Goal: Task Accomplishment & Management: Manage account settings

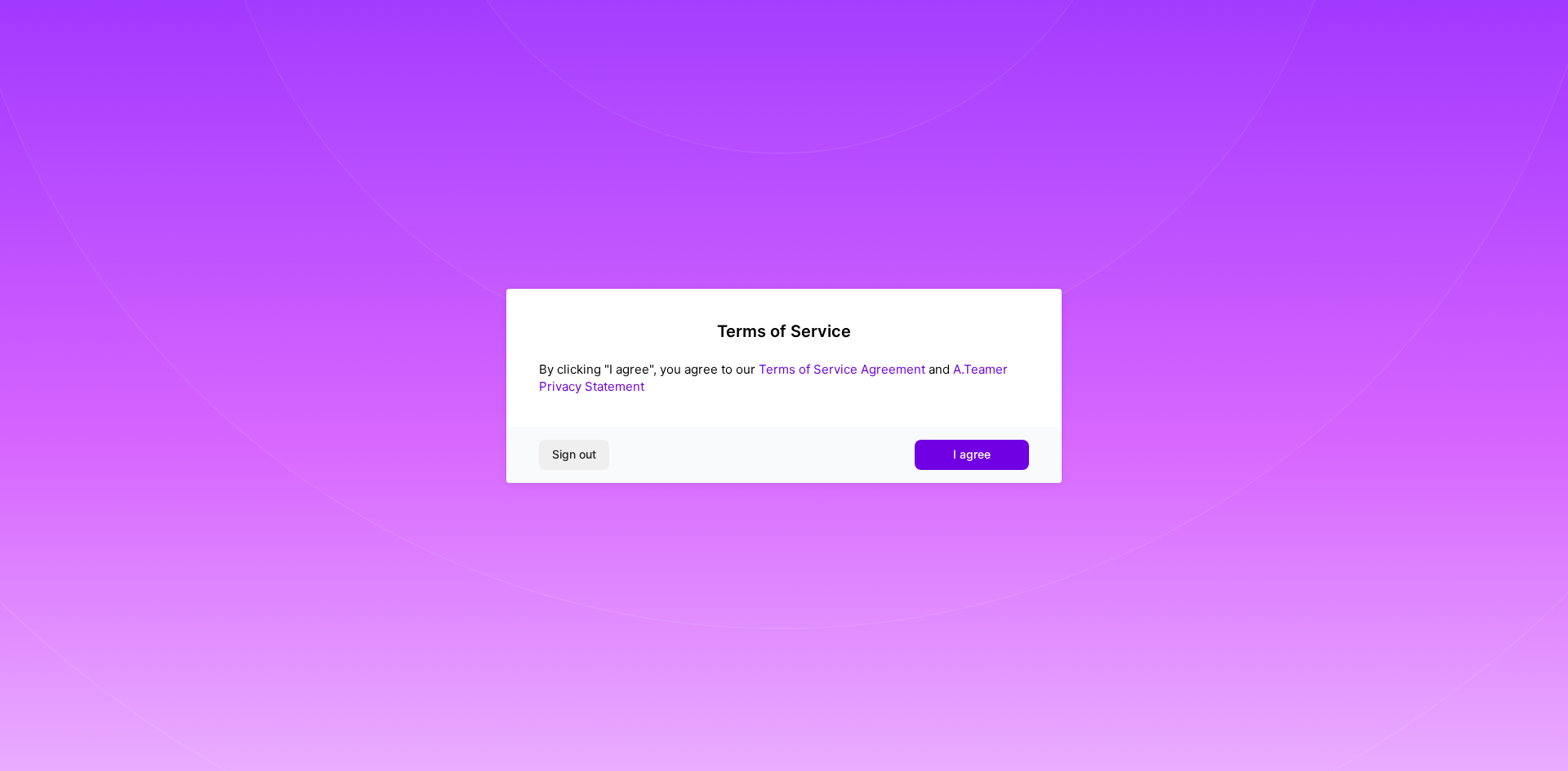
click at [923, 453] on button "I agree" at bounding box center [972, 455] width 115 height 30
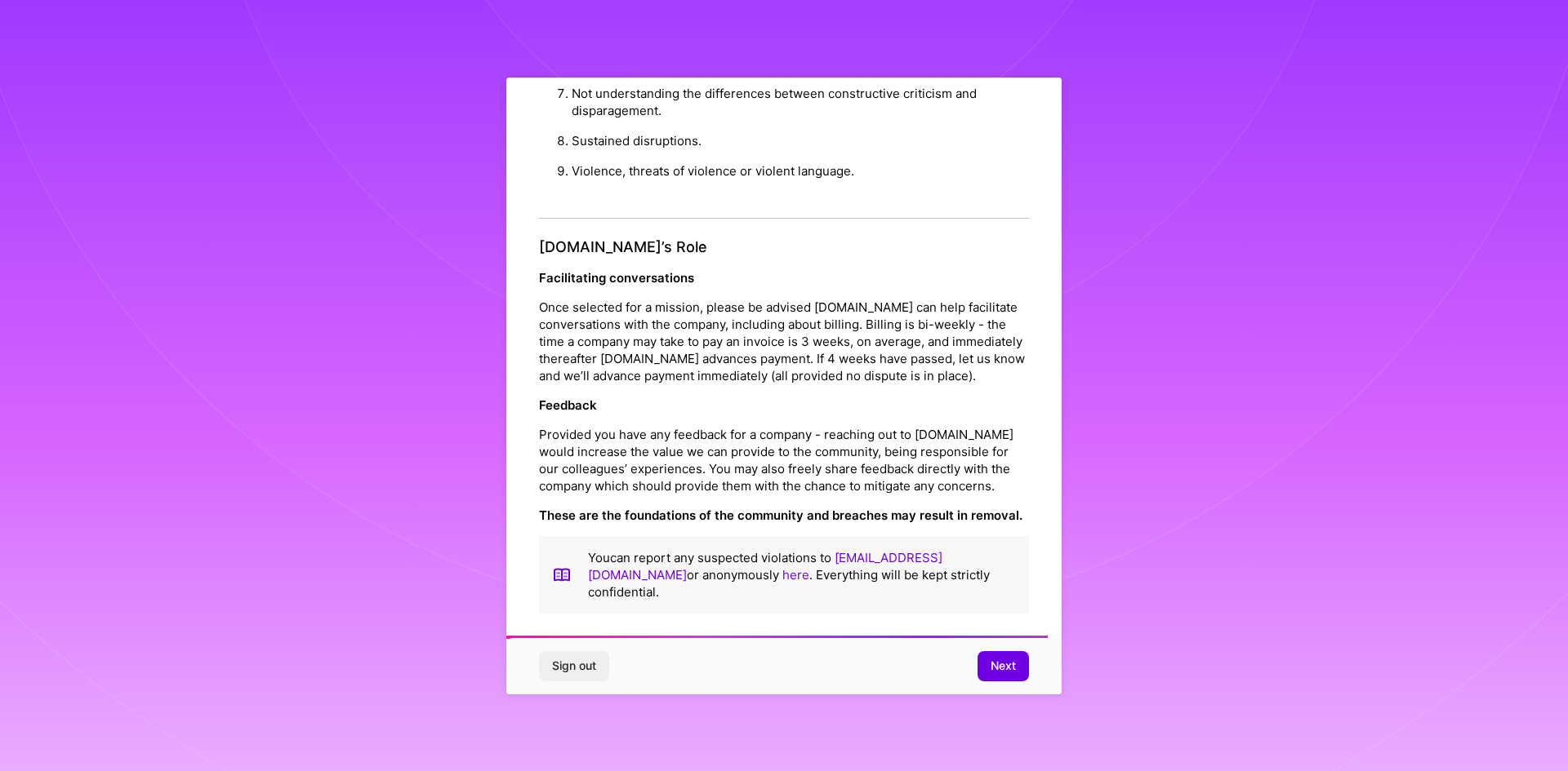
scroll to position [1741, 0]
click at [994, 667] on span "Next" at bounding box center [1002, 666] width 25 height 16
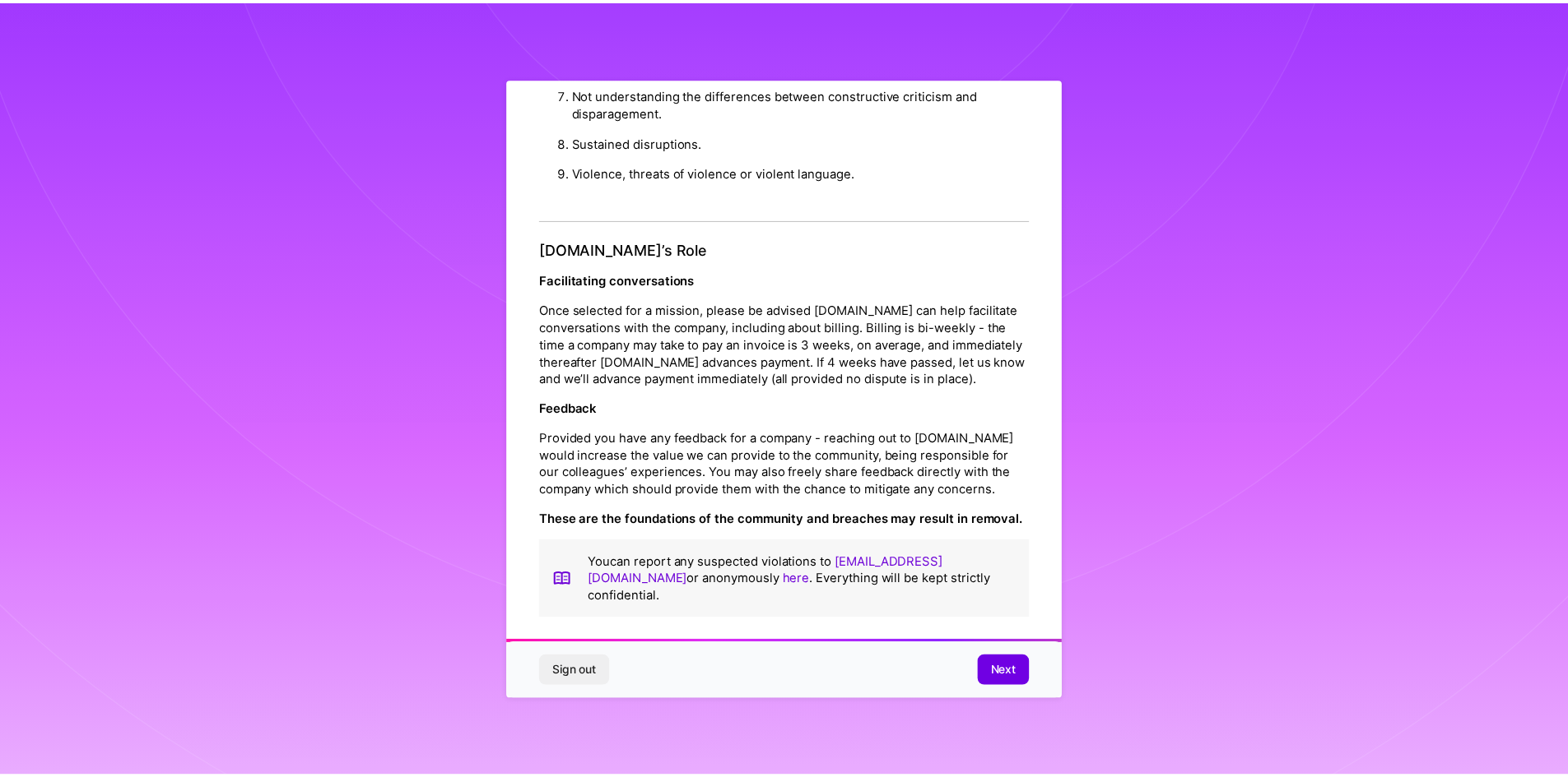
scroll to position [0, 0]
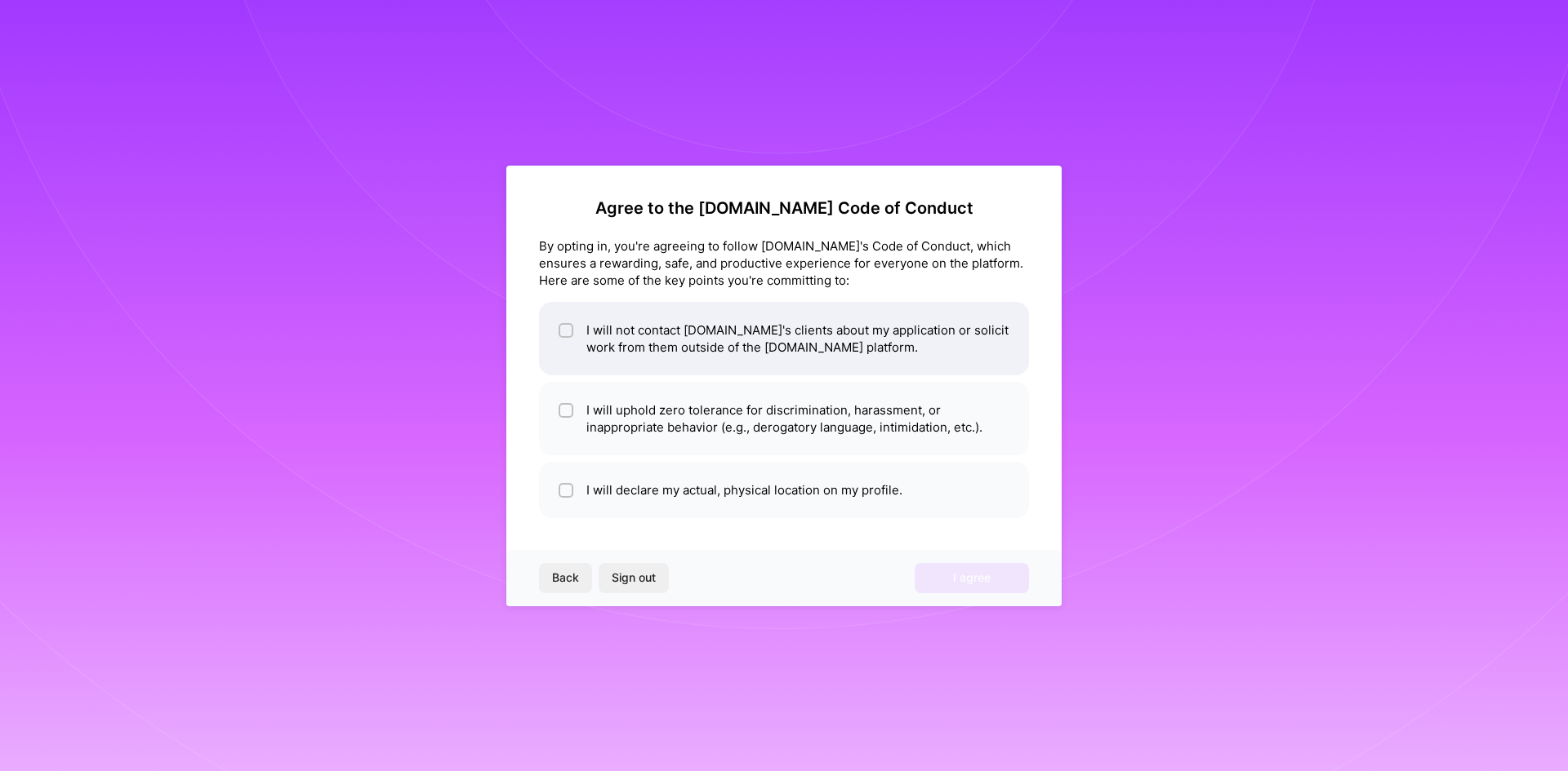
click at [563, 331] on input "checkbox" at bounding box center [567, 331] width 11 height 11
checkbox input "true"
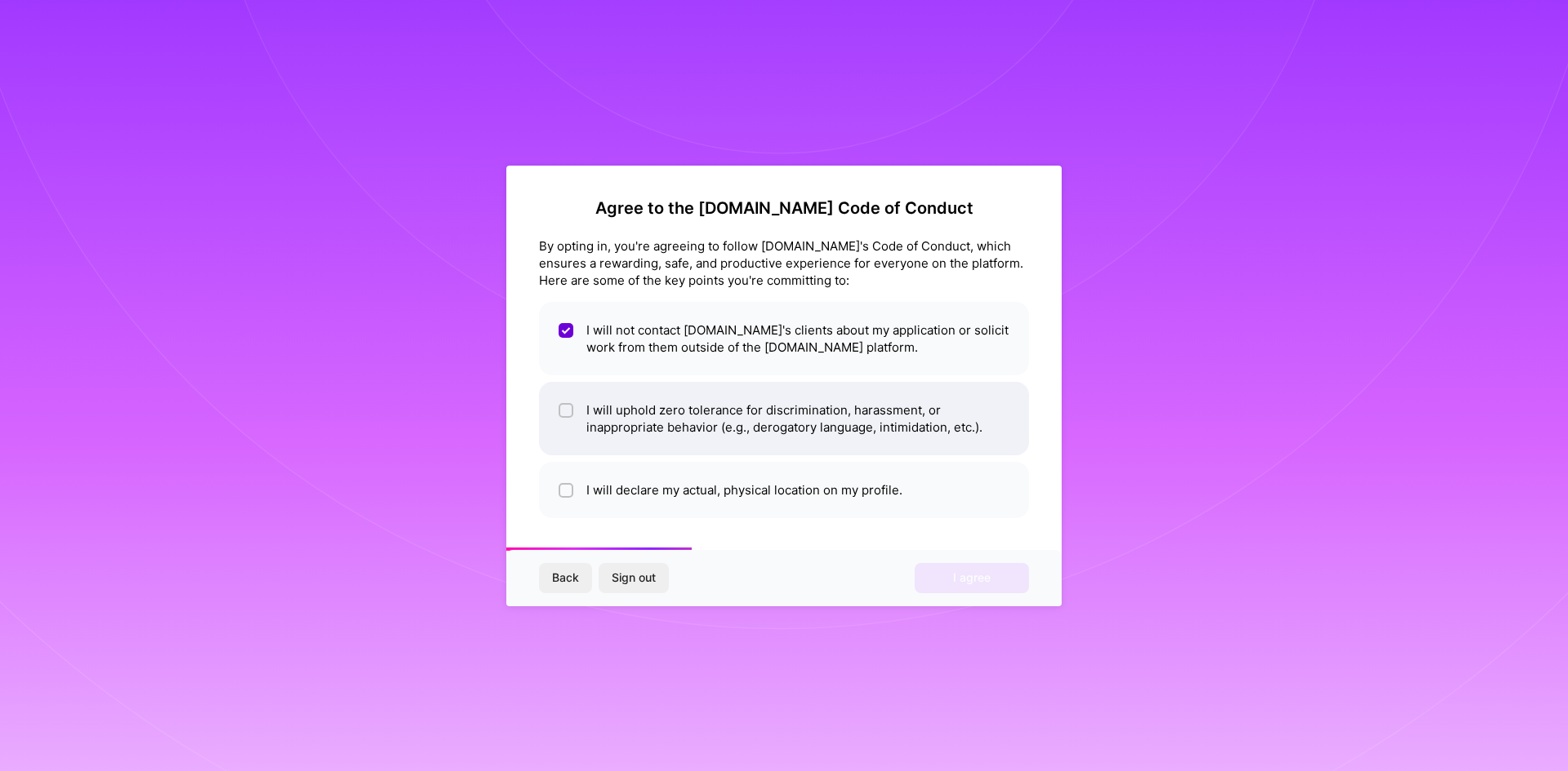
click at [571, 405] on input "checkbox" at bounding box center [567, 411] width 11 height 11
checkbox input "true"
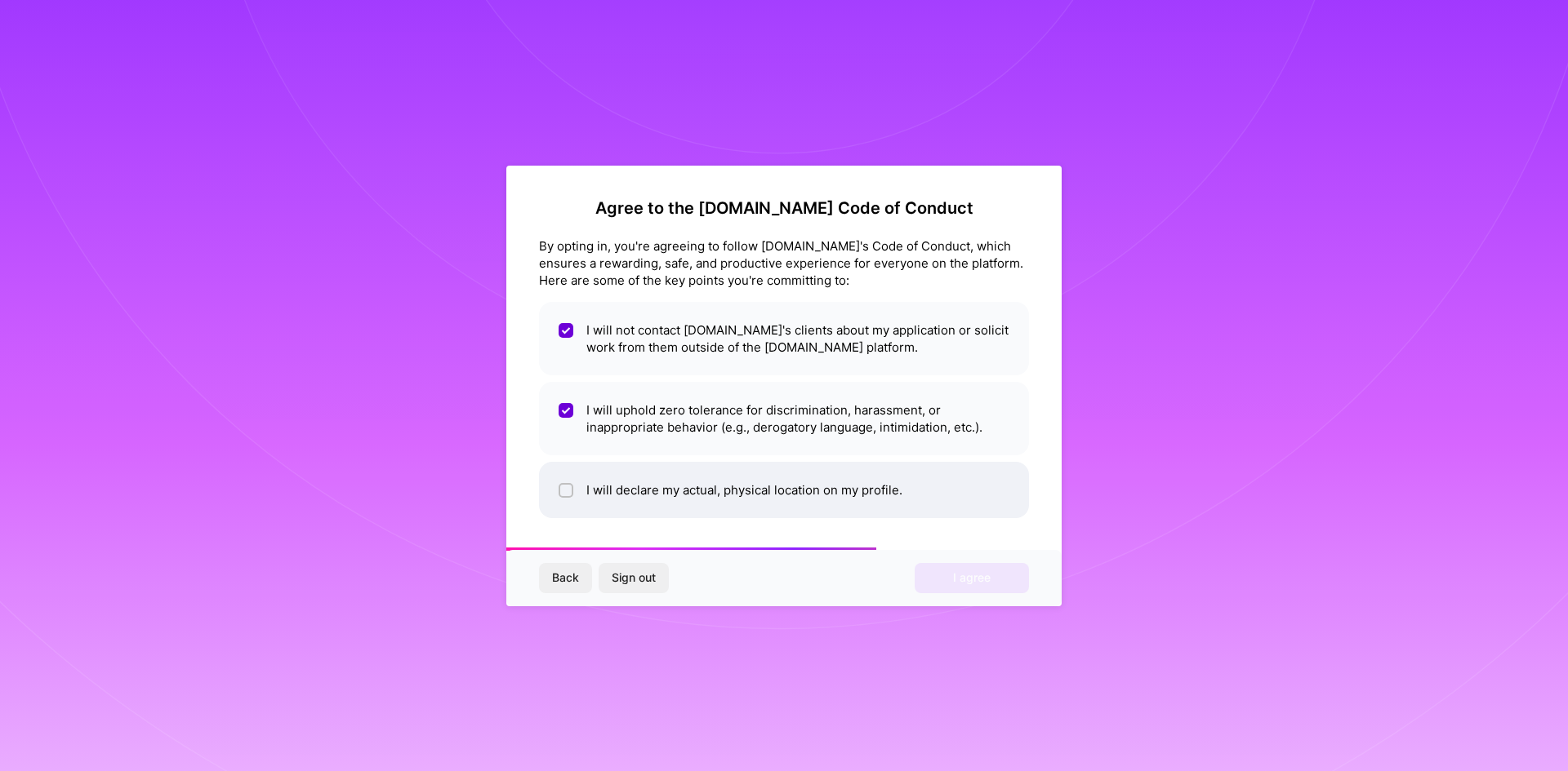
click at [570, 476] on li "I will declare my actual, physical location on my profile." at bounding box center [784, 490] width 490 height 56
checkbox input "true"
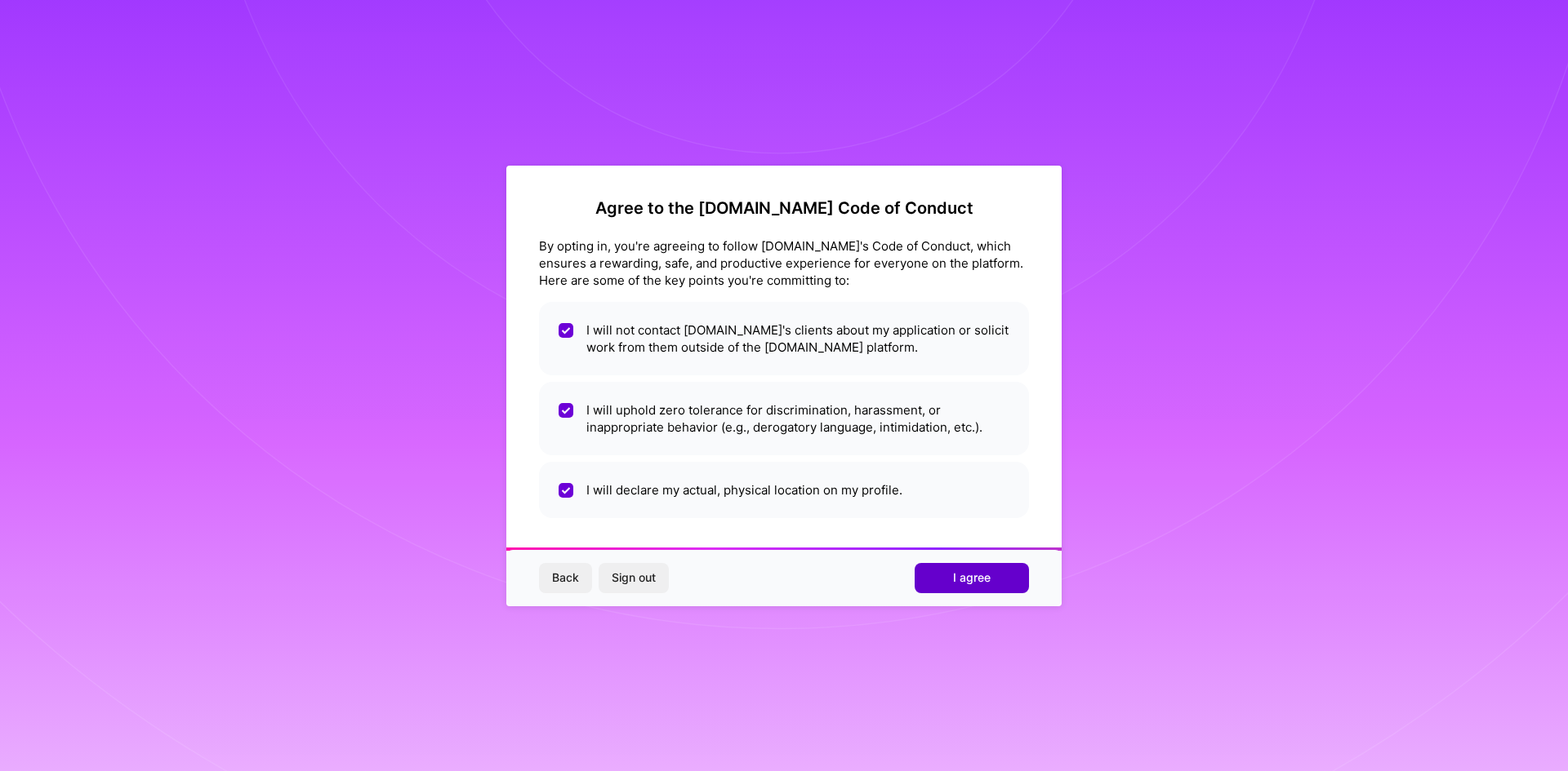
click at [936, 579] on button "I agree" at bounding box center [972, 578] width 115 height 30
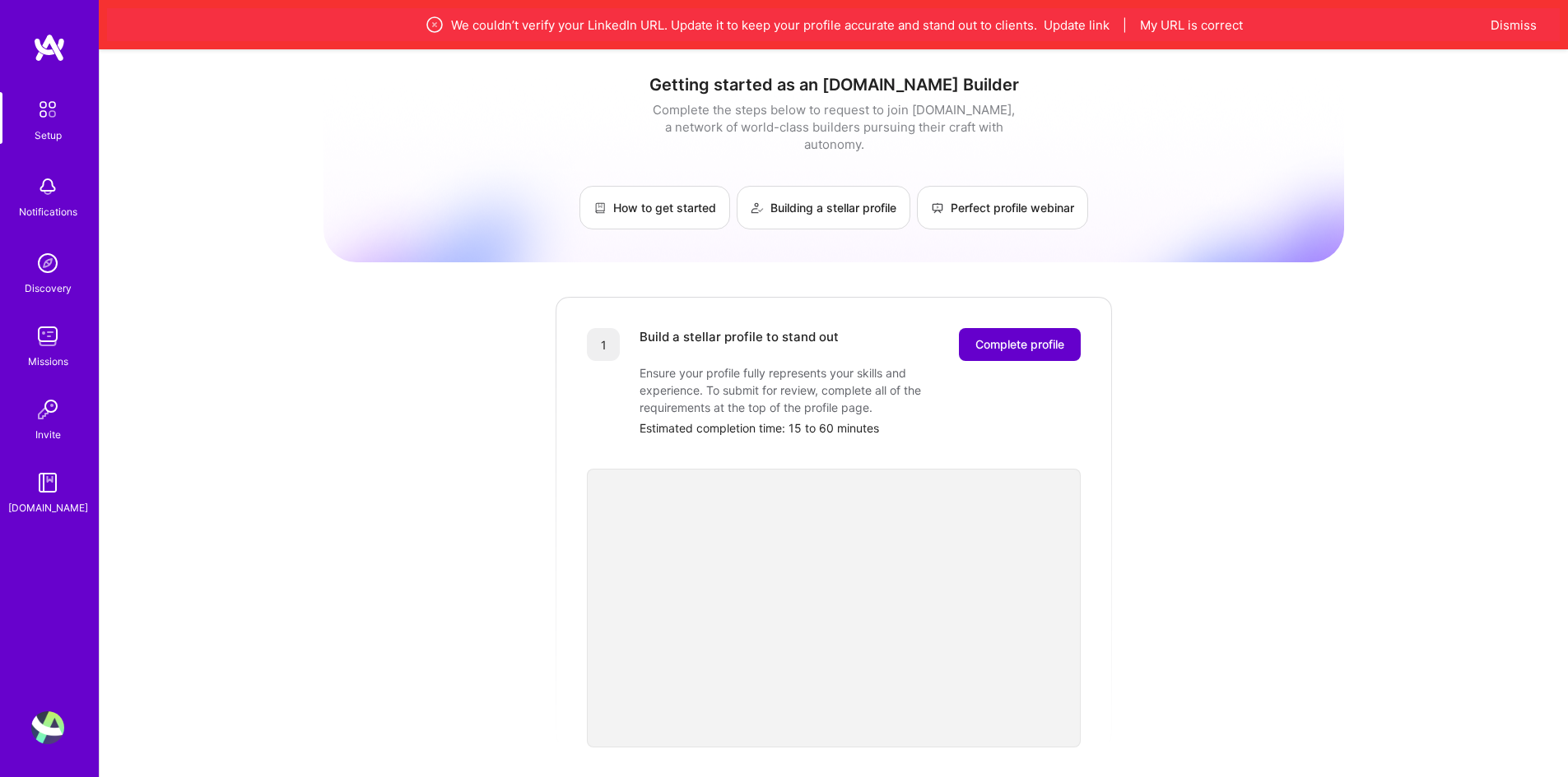
click at [985, 337] on span "Complete profile" at bounding box center [1020, 345] width 89 height 17
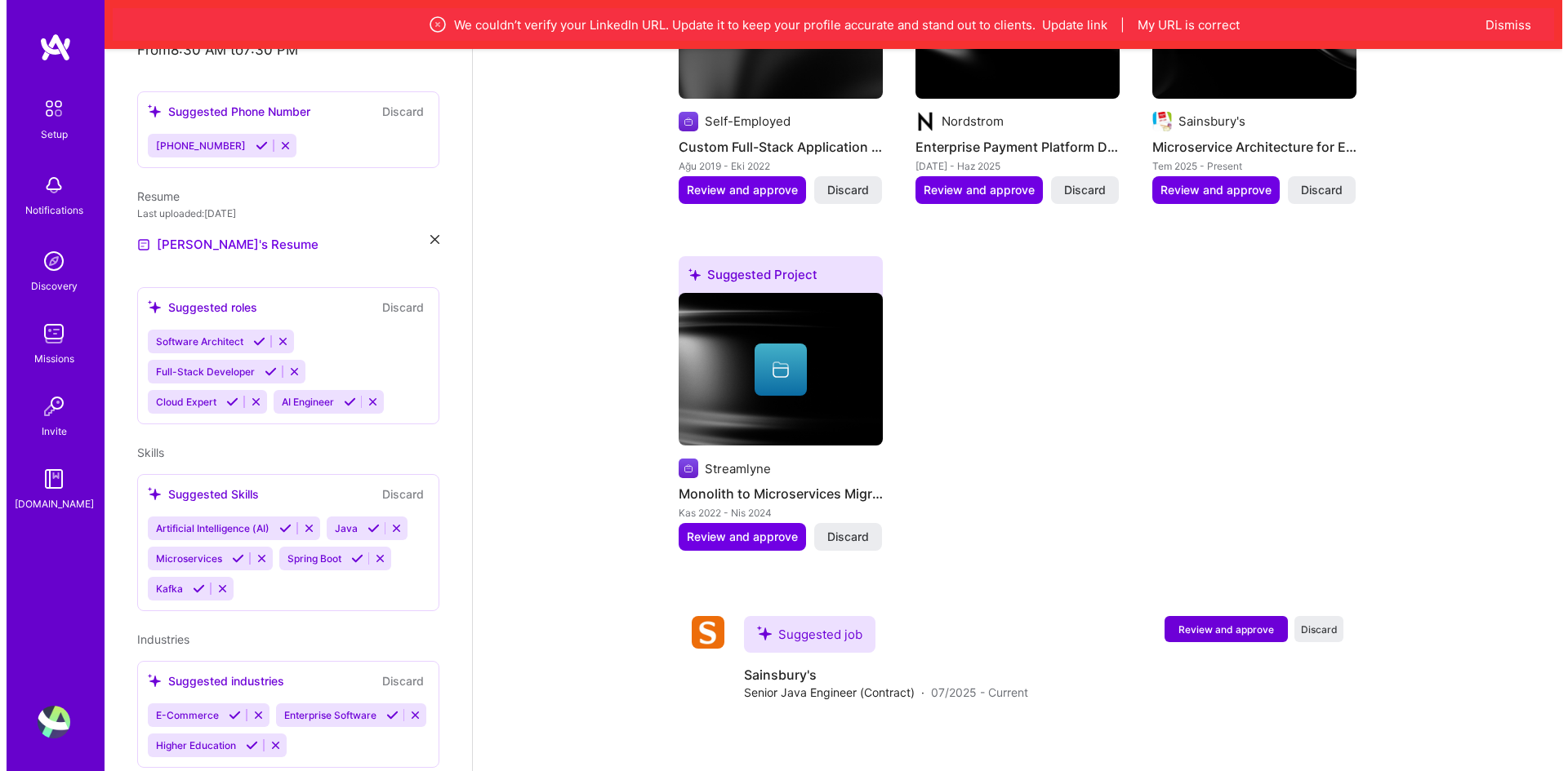
scroll to position [1166, 0]
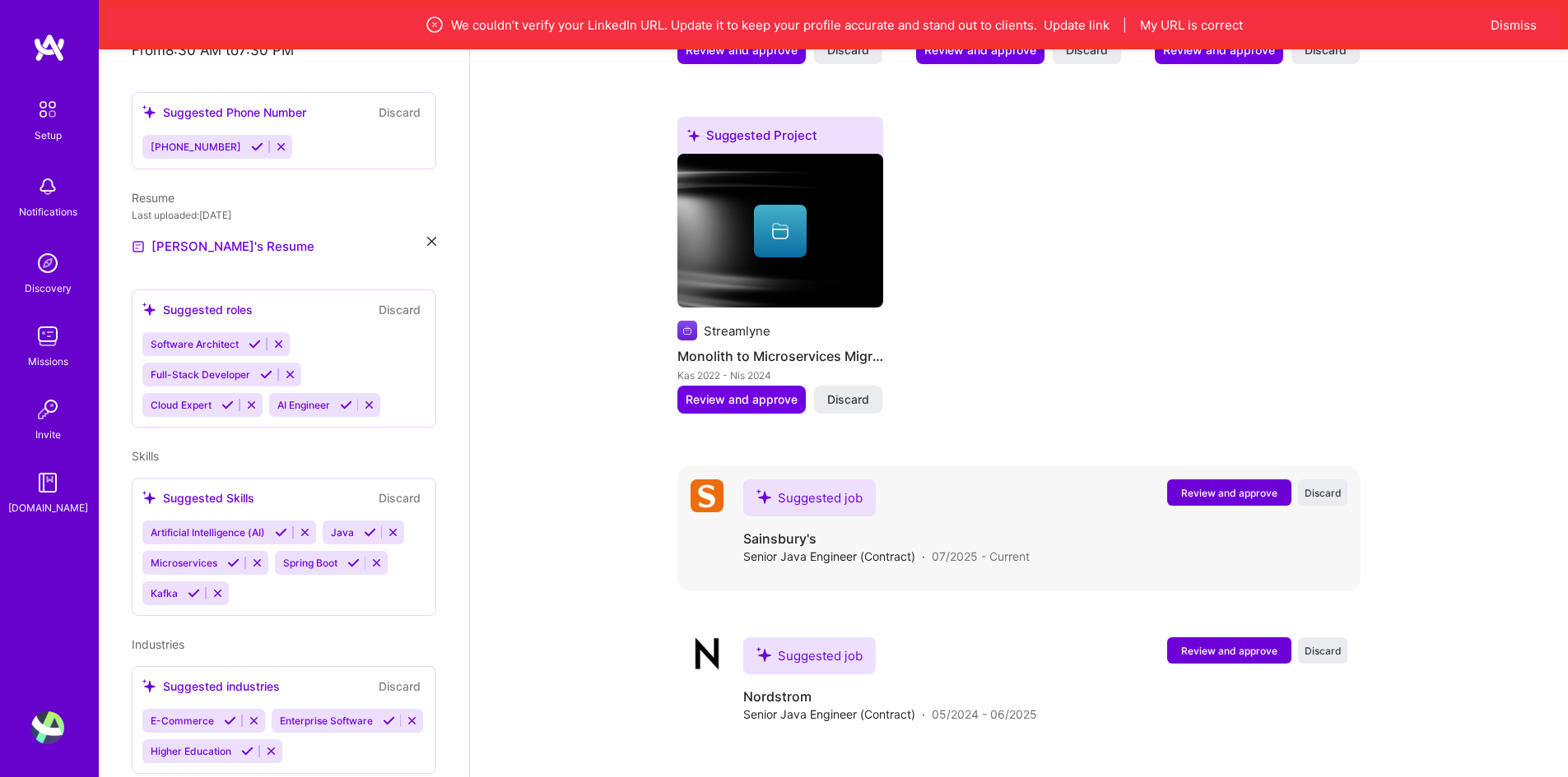
click at [1225, 482] on button "Review and approve" at bounding box center [1229, 493] width 124 height 26
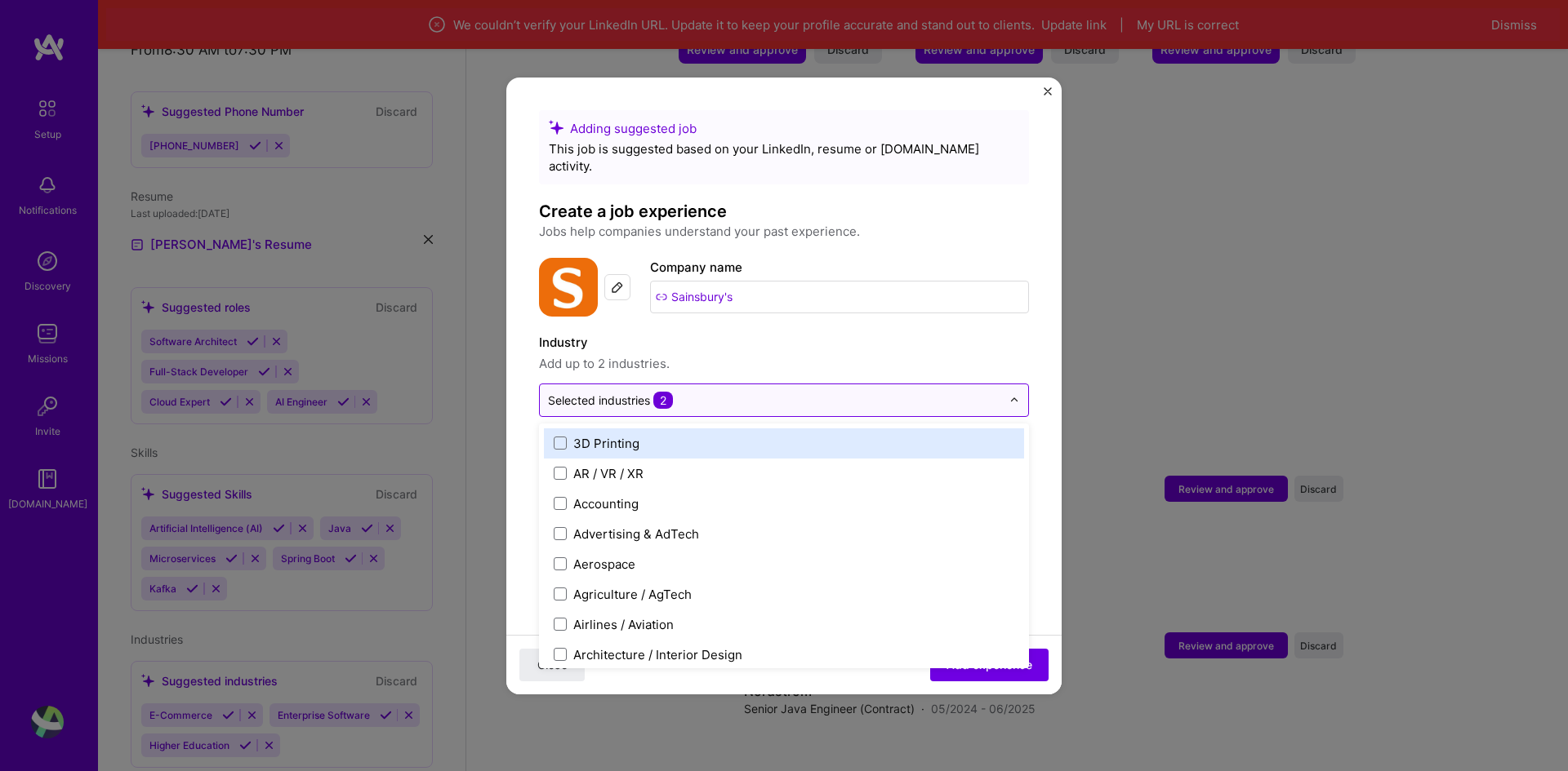
click at [923, 392] on div at bounding box center [775, 400] width 453 height 21
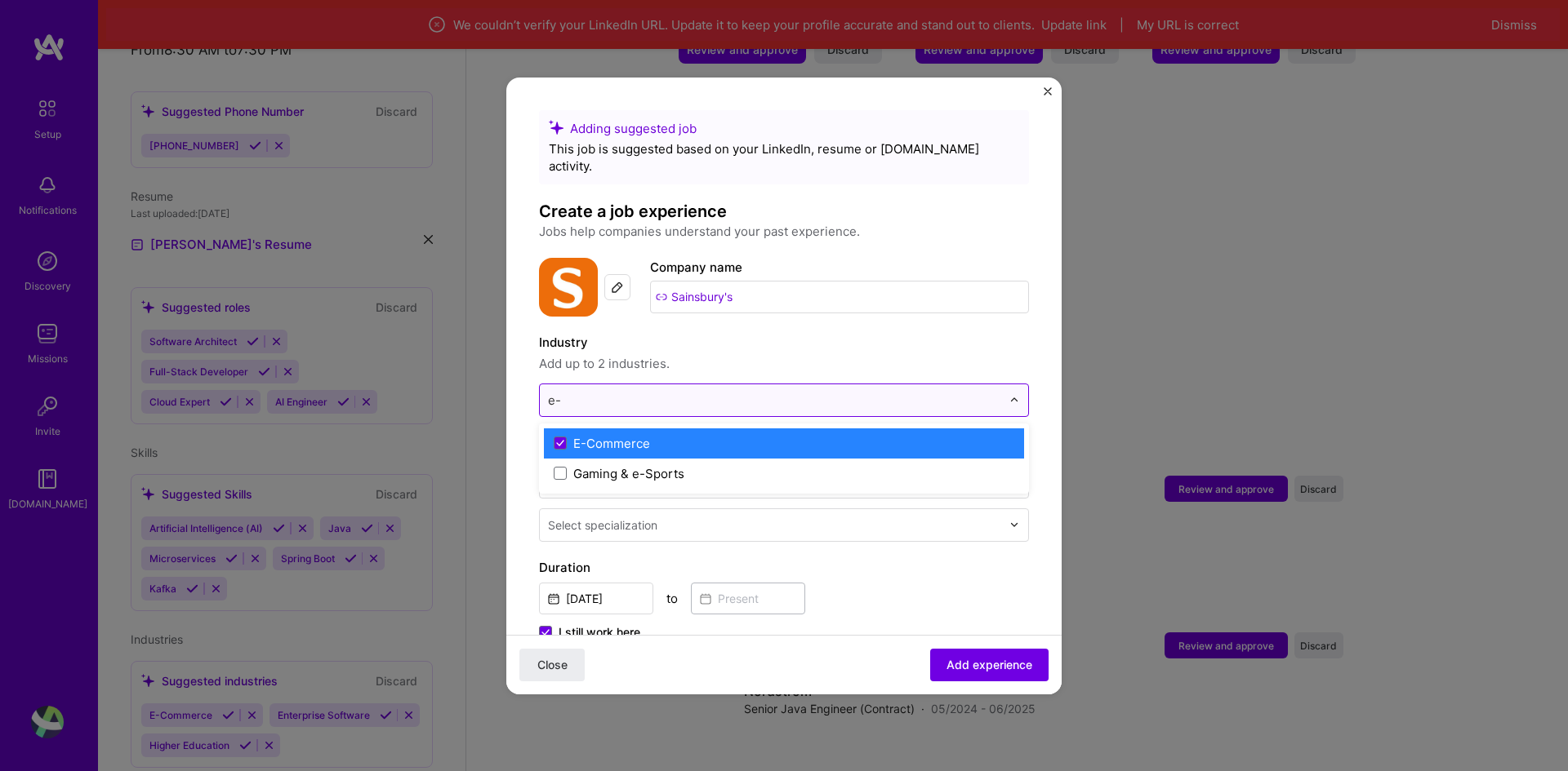
type input "e-c"
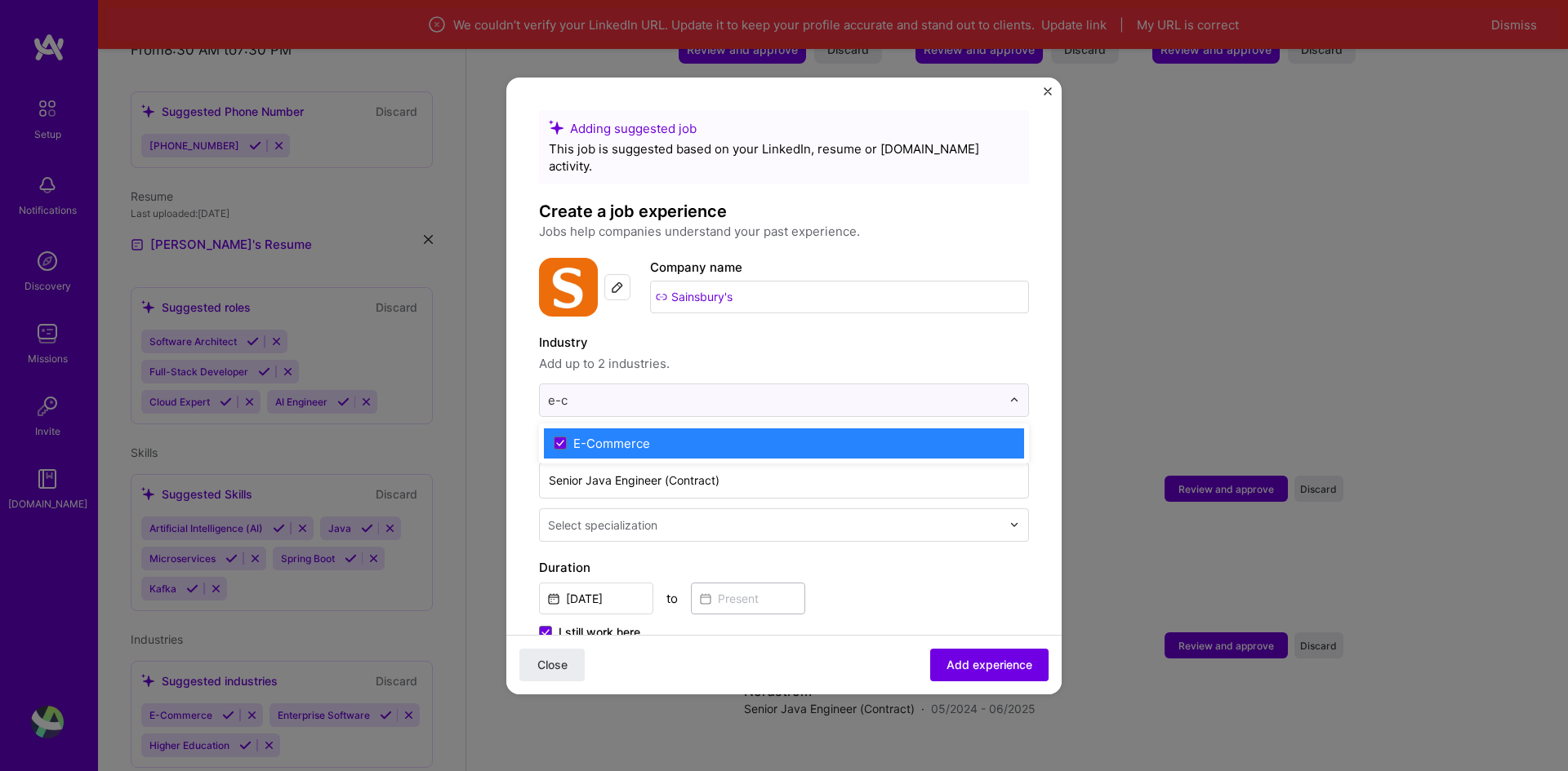
click at [786, 435] on label "E-Commerce" at bounding box center [784, 444] width 460 height 17
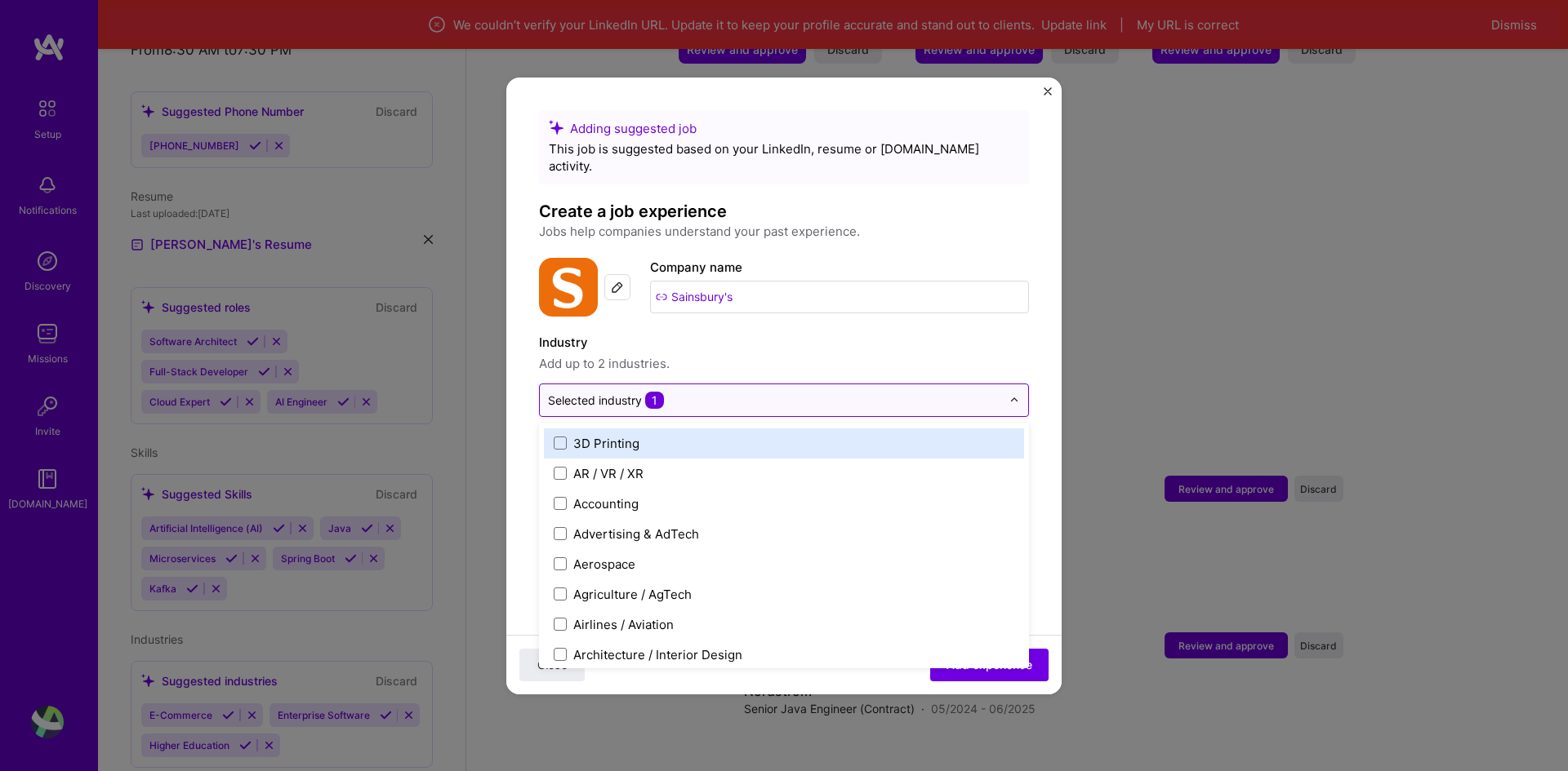
click at [876, 392] on input "text" at bounding box center [775, 400] width 453 height 17
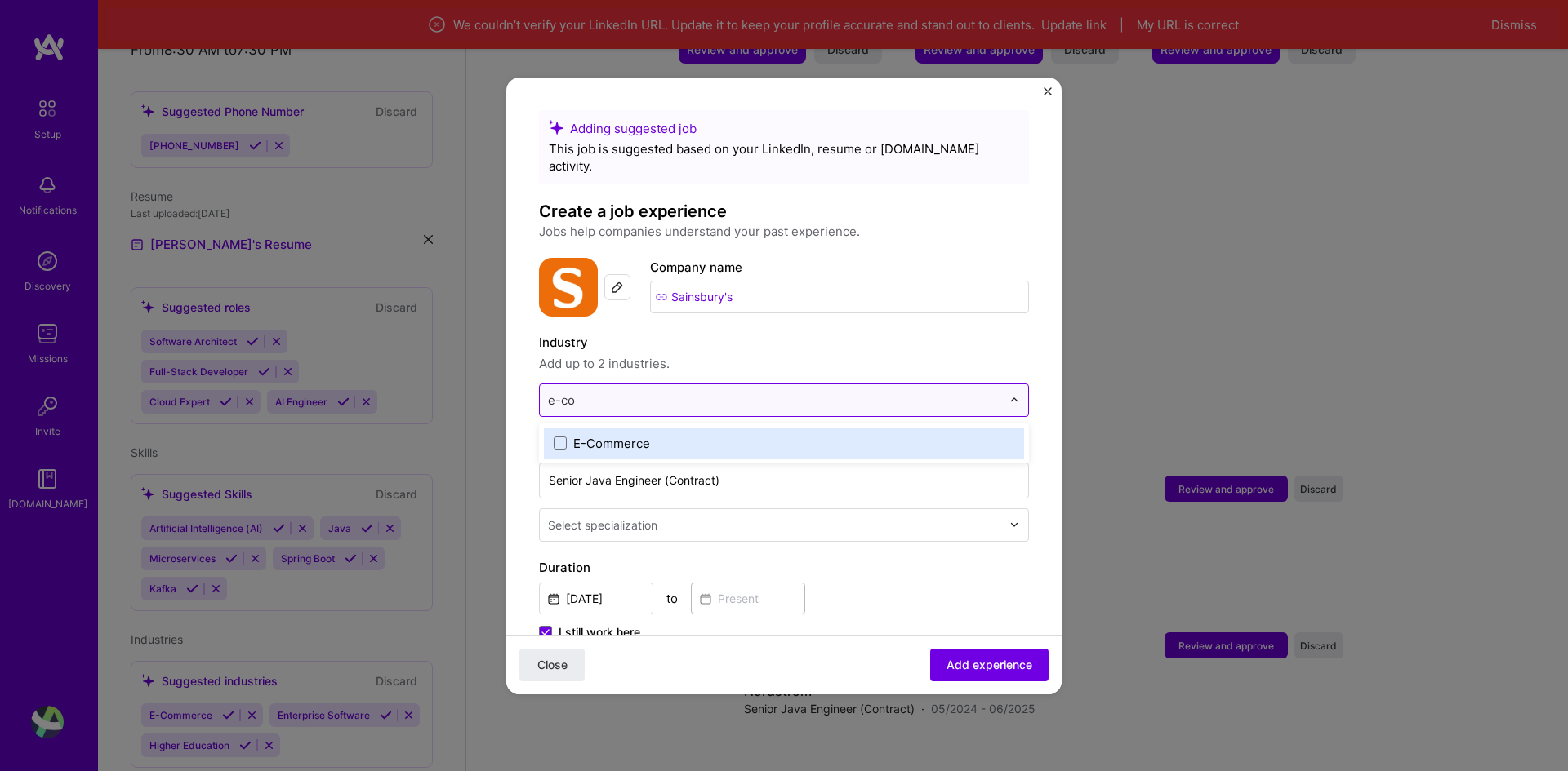
type input "e-com"
click at [566, 437] on span at bounding box center [559, 443] width 13 height 13
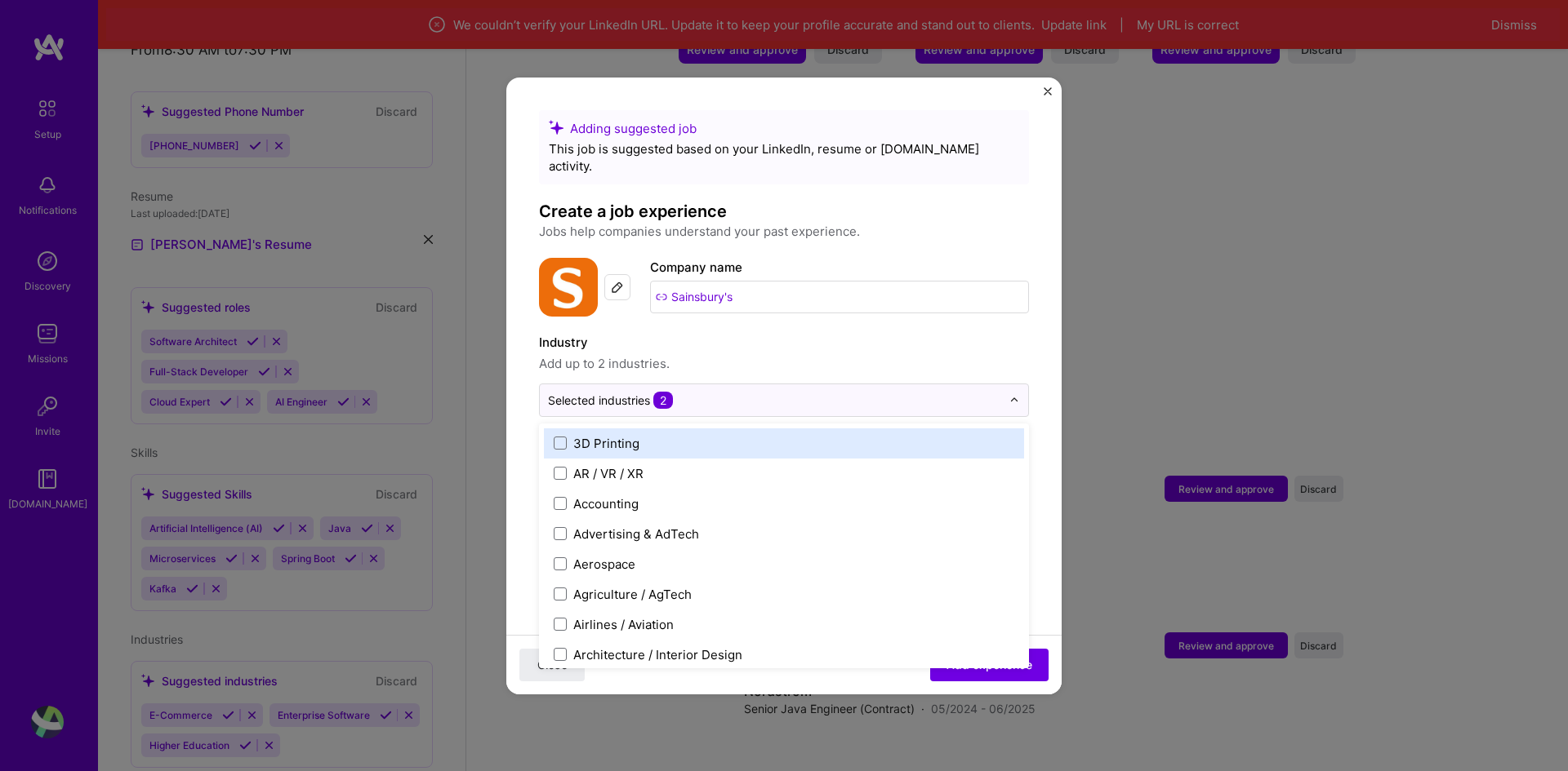
click at [925, 354] on span "Add up to 2 industries." at bounding box center [784, 364] width 490 height 20
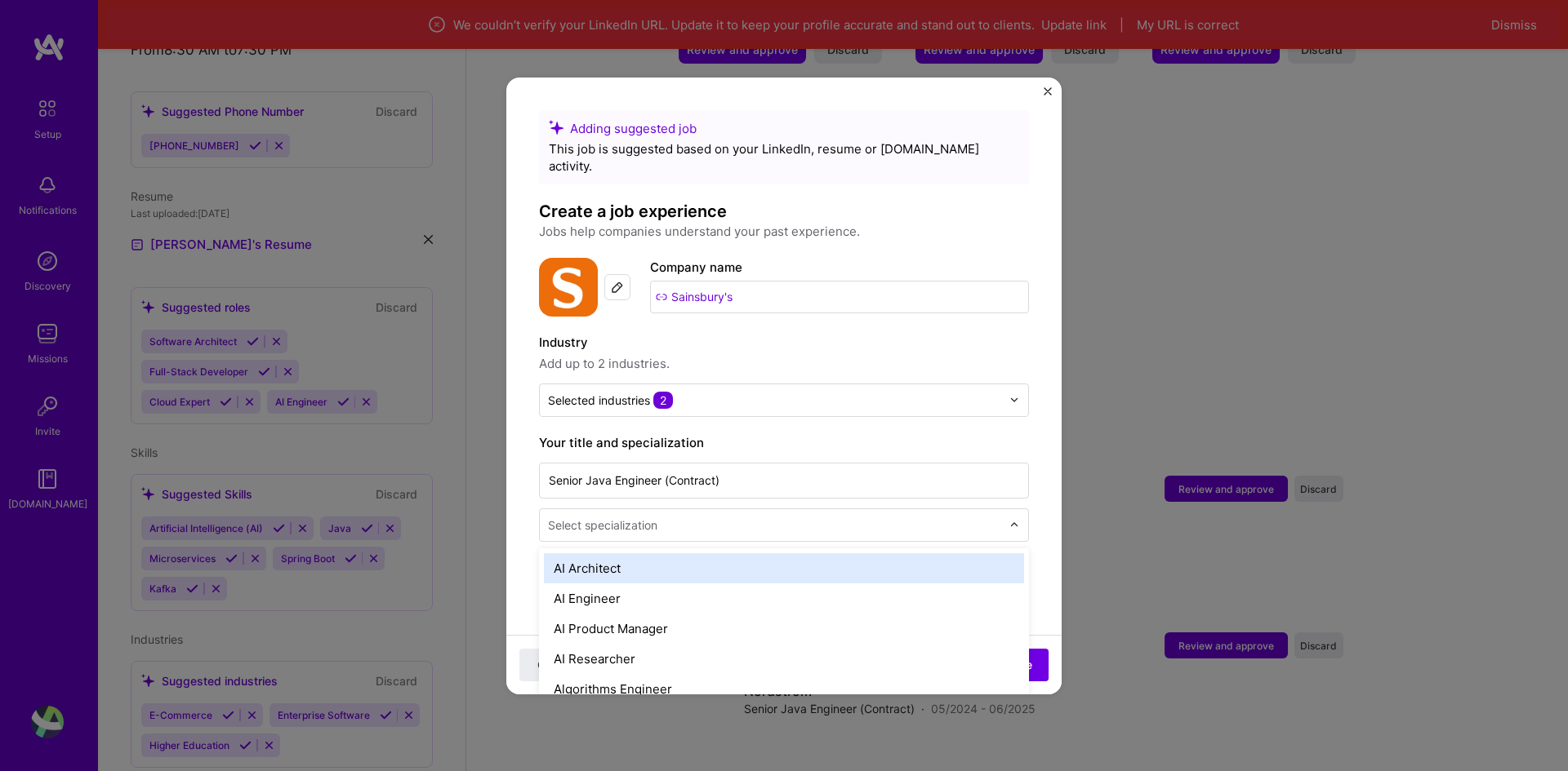
click at [984, 517] on div at bounding box center [777, 525] width 457 height 21
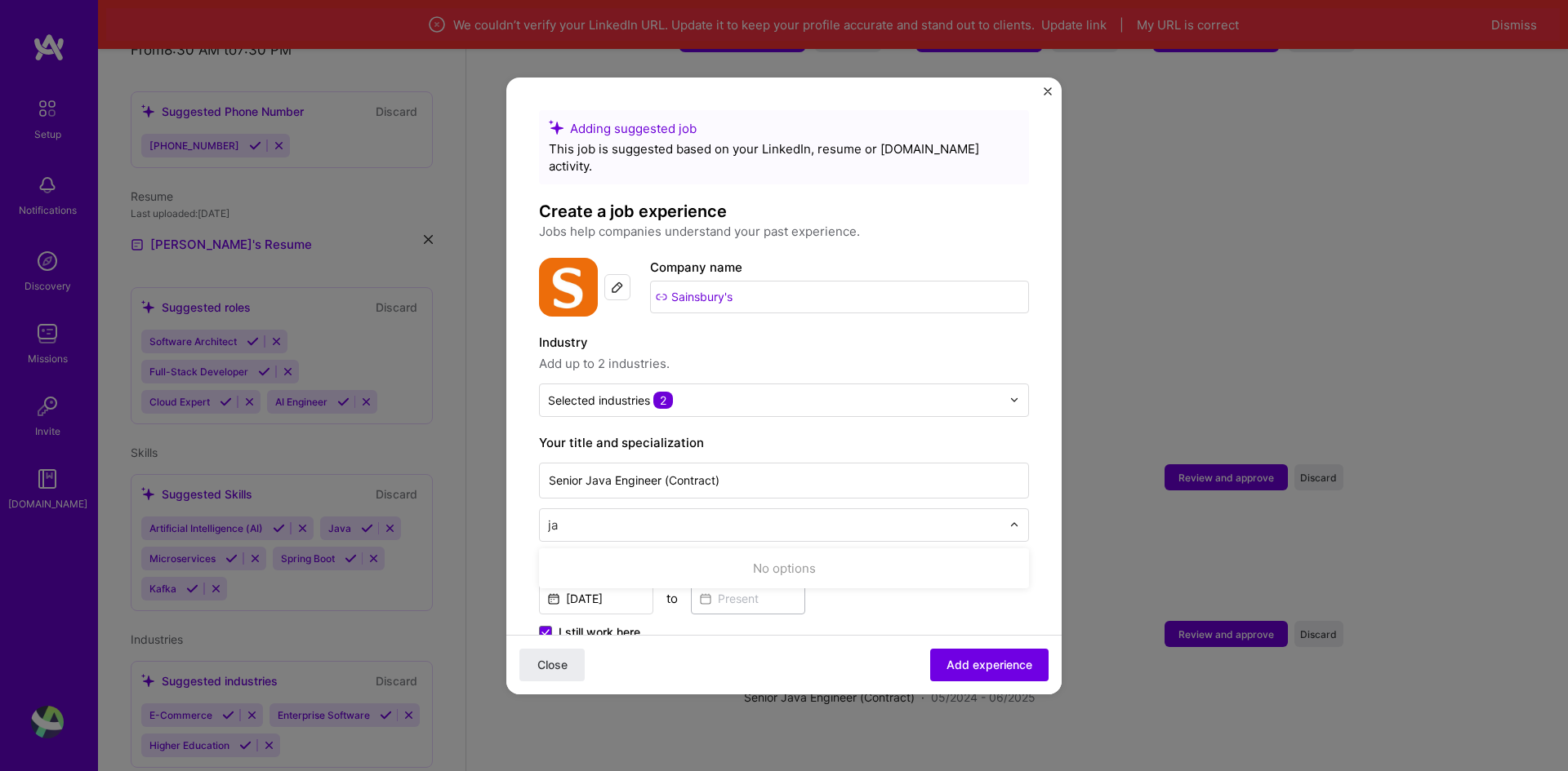
type input "jav"
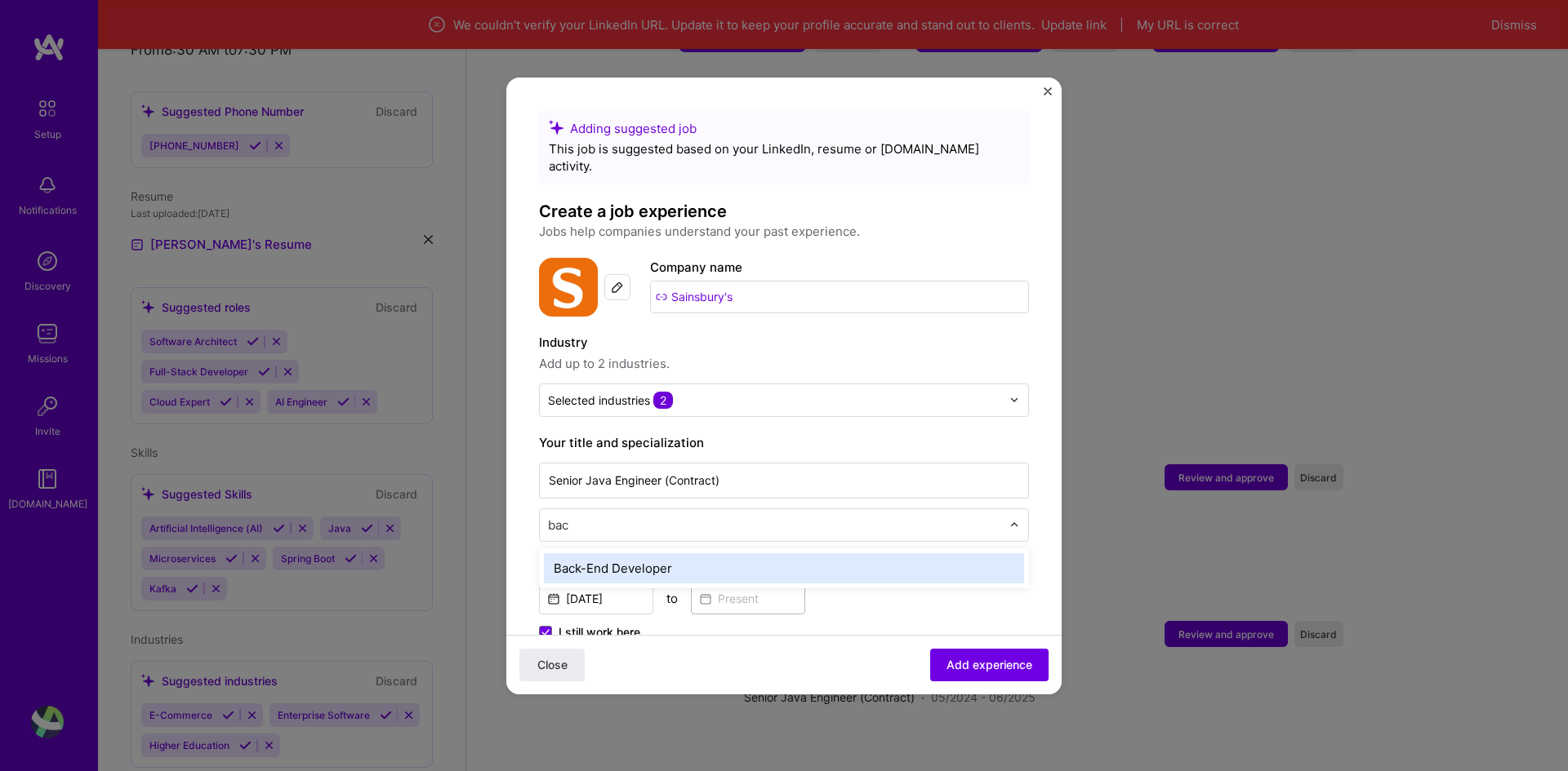
type input "back"
click at [919, 553] on div "Back-End Developer" at bounding box center [784, 568] width 480 height 30
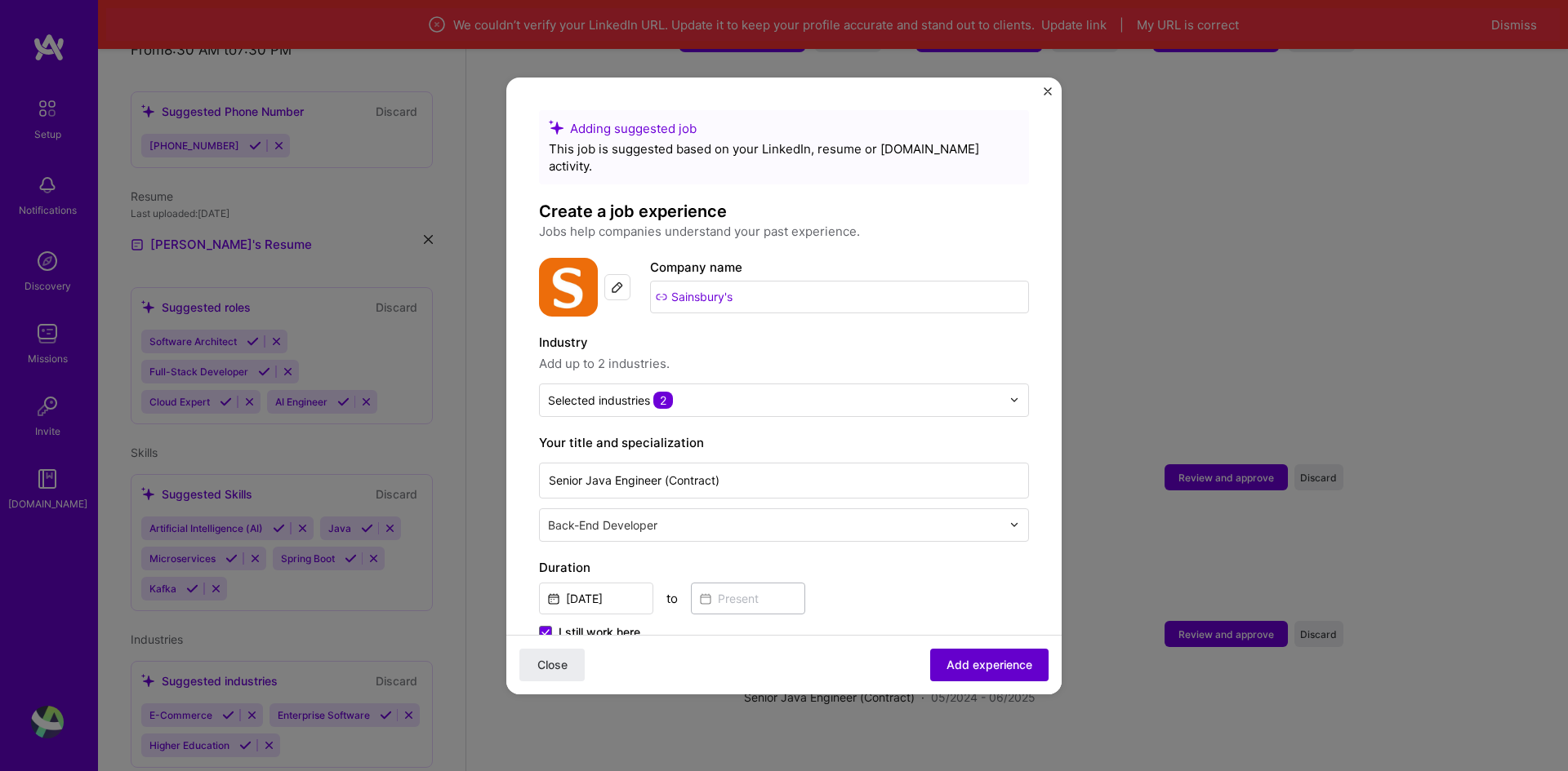
click at [954, 661] on span "Add experience" at bounding box center [989, 664] width 86 height 16
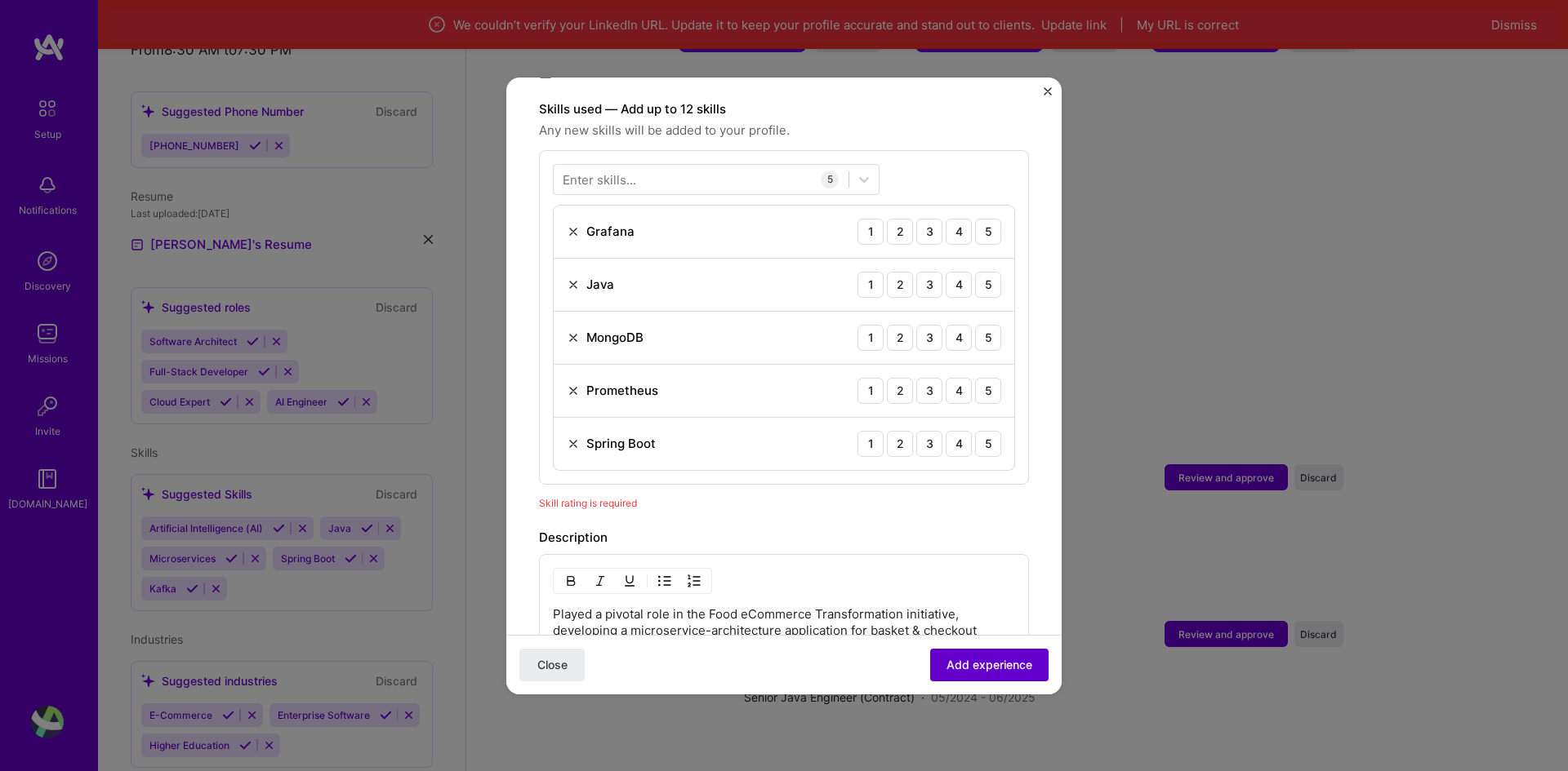
scroll to position [566, 0]
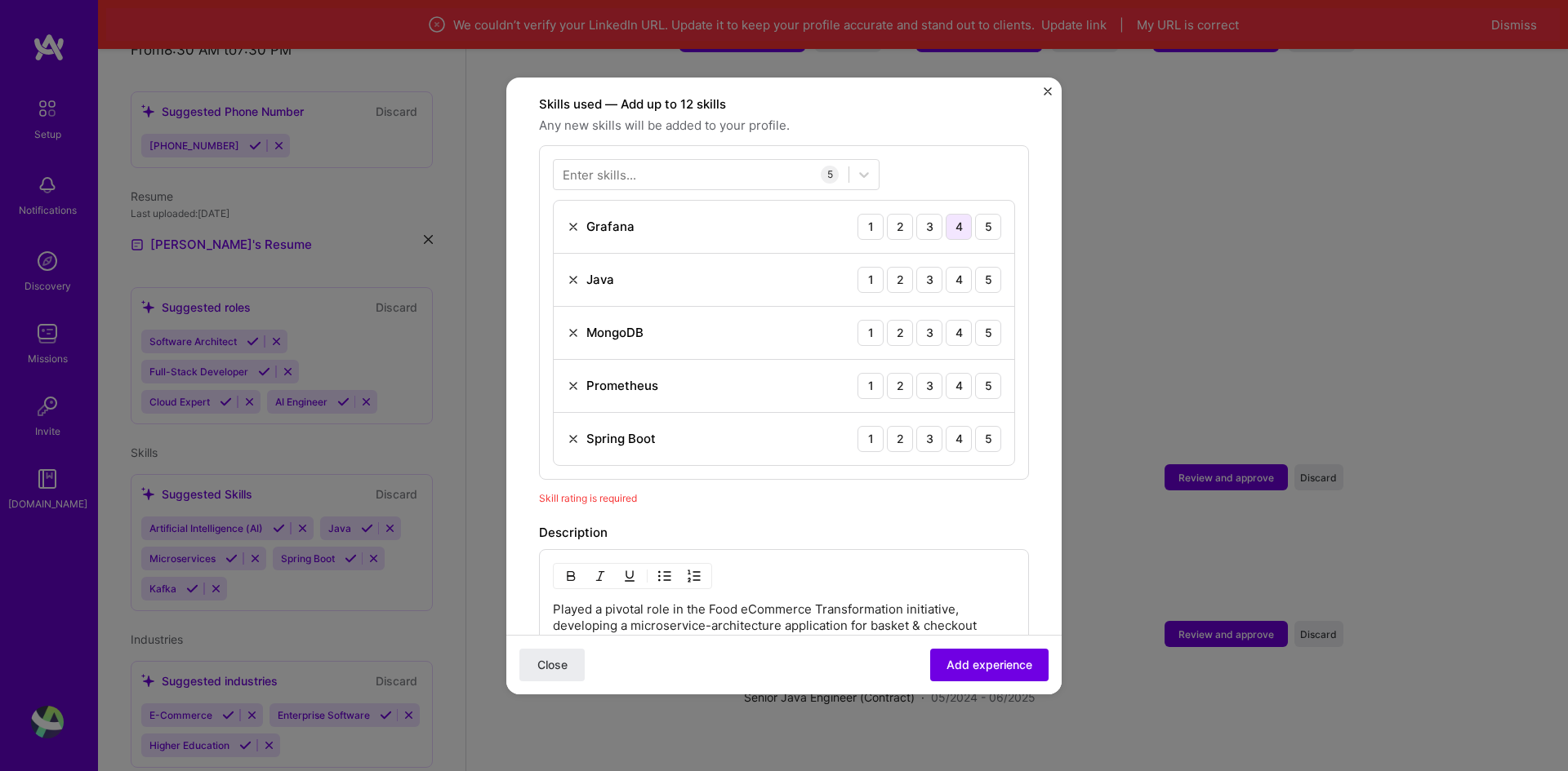
click at [946, 214] on div "4" at bounding box center [959, 227] width 26 height 26
click at [976, 268] on div "5" at bounding box center [989, 280] width 26 height 26
click at [976, 320] on div "5" at bounding box center [989, 333] width 26 height 26
click at [948, 373] on div "4" at bounding box center [959, 386] width 26 height 26
click at [977, 426] on div "5" at bounding box center [989, 439] width 26 height 26
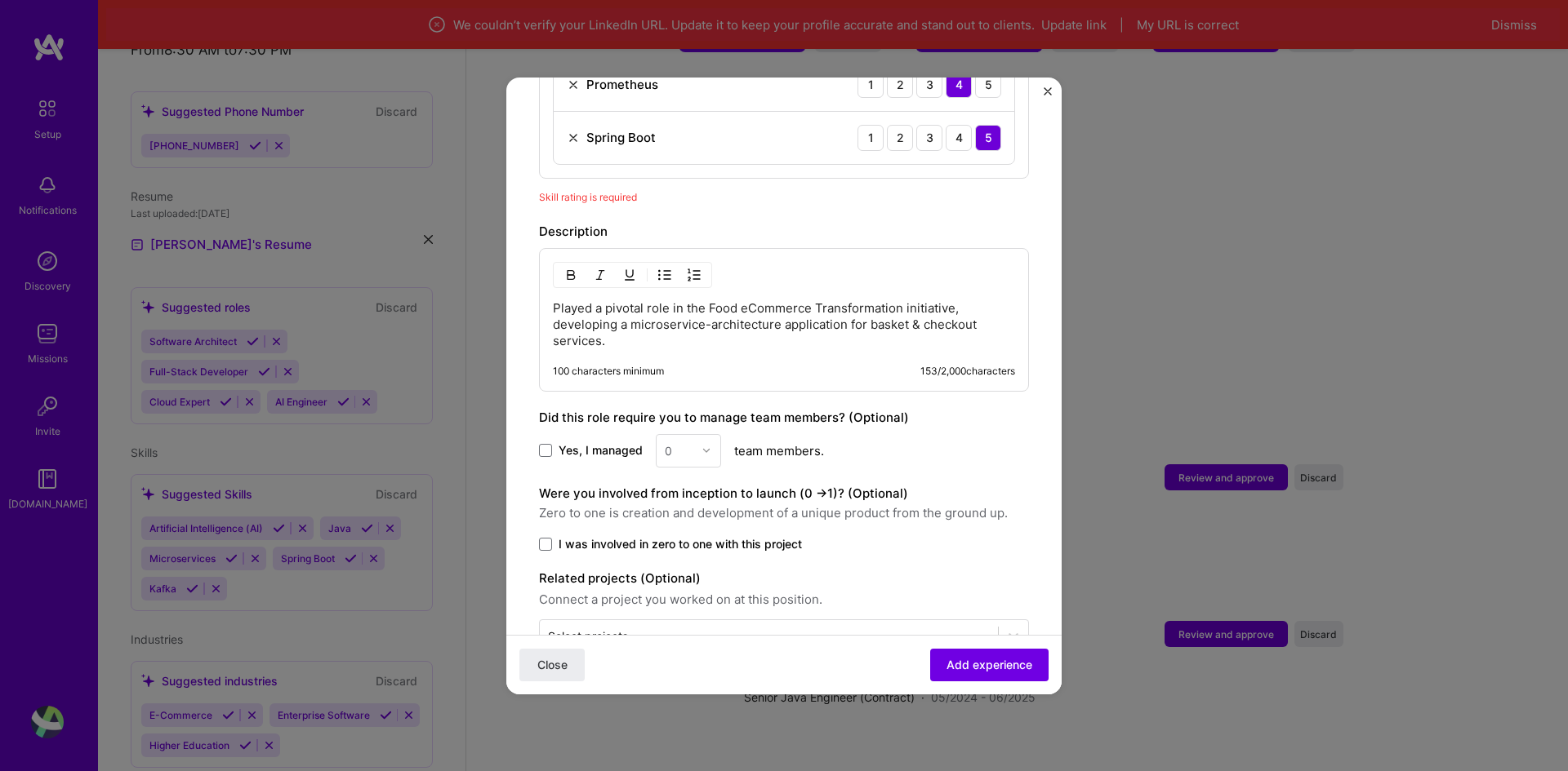
scroll to position [900, 0]
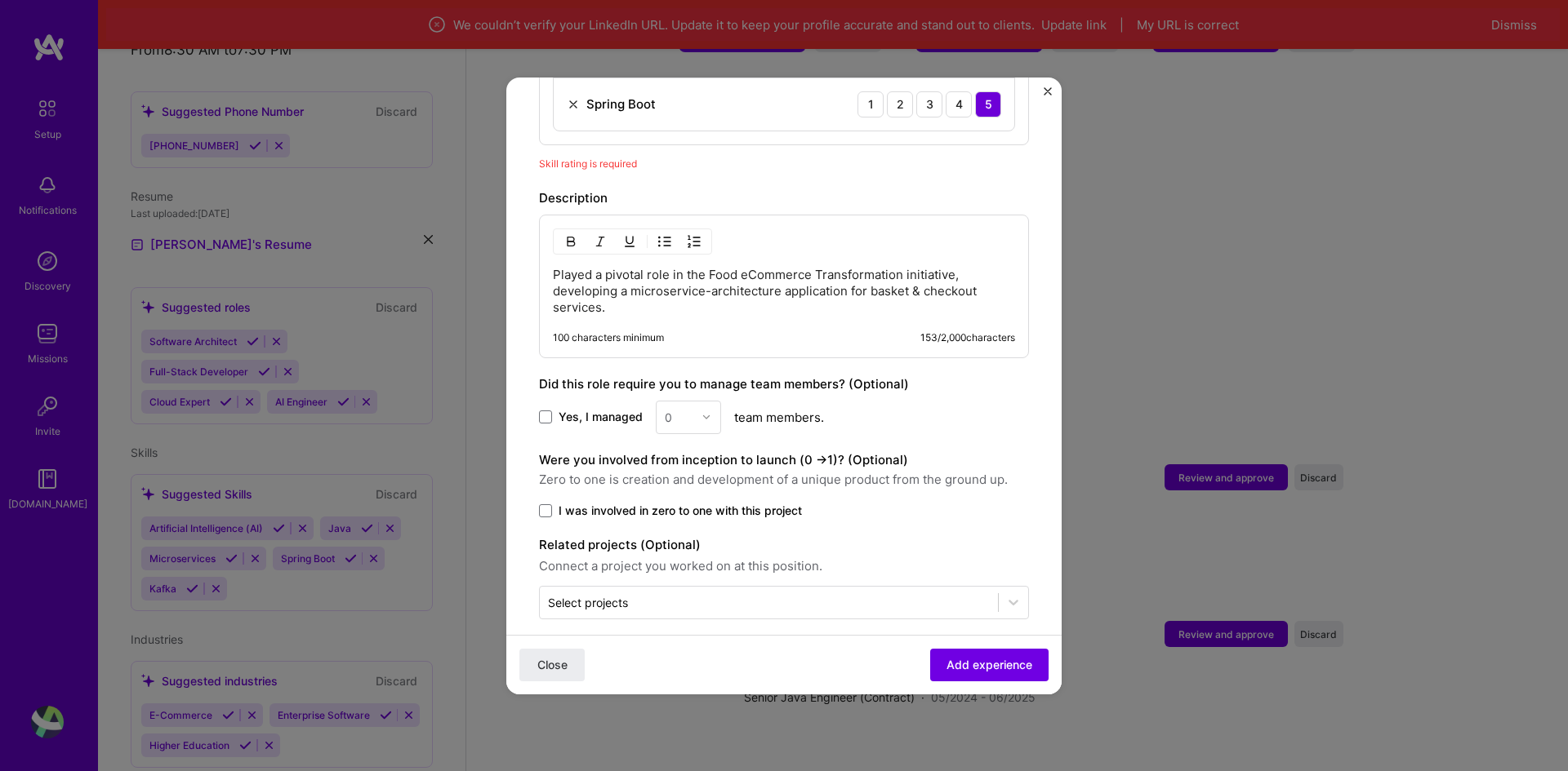
click at [546, 504] on span at bounding box center [546, 511] width 13 height 13
click at [0, 0] on input "I was involved in zero to one with this project" at bounding box center [0, 0] width 0 height 0
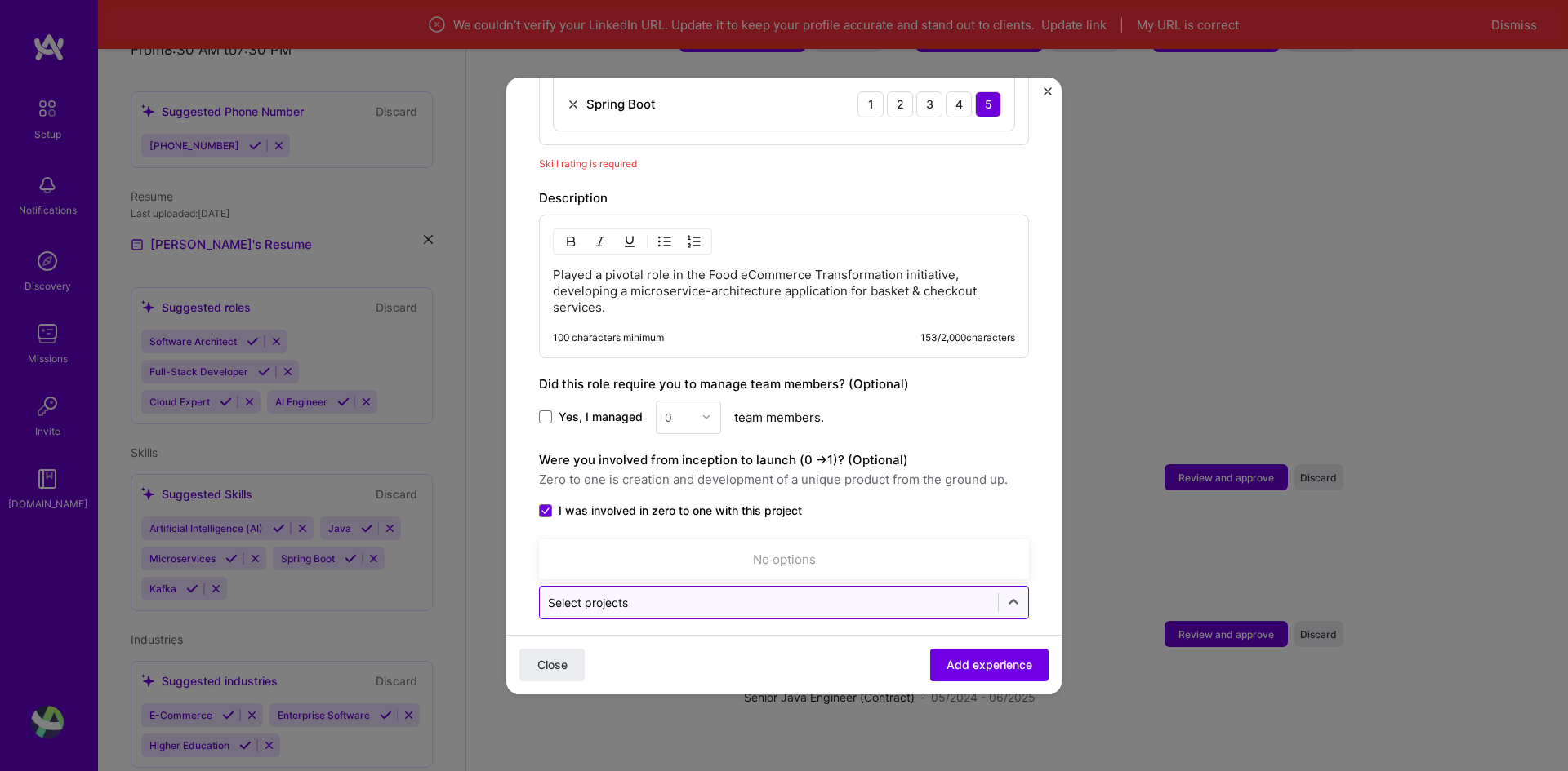
click at [963, 594] on input "text" at bounding box center [769, 603] width 442 height 17
drag, startPoint x: 1010, startPoint y: 584, endPoint x: 1000, endPoint y: 586, distance: 10.2
click at [1010, 588] on div at bounding box center [1014, 603] width 30 height 30
click at [1009, 599] on icon at bounding box center [1013, 602] width 10 height 6
click at [1009, 600] on icon at bounding box center [1013, 603] width 10 height 6
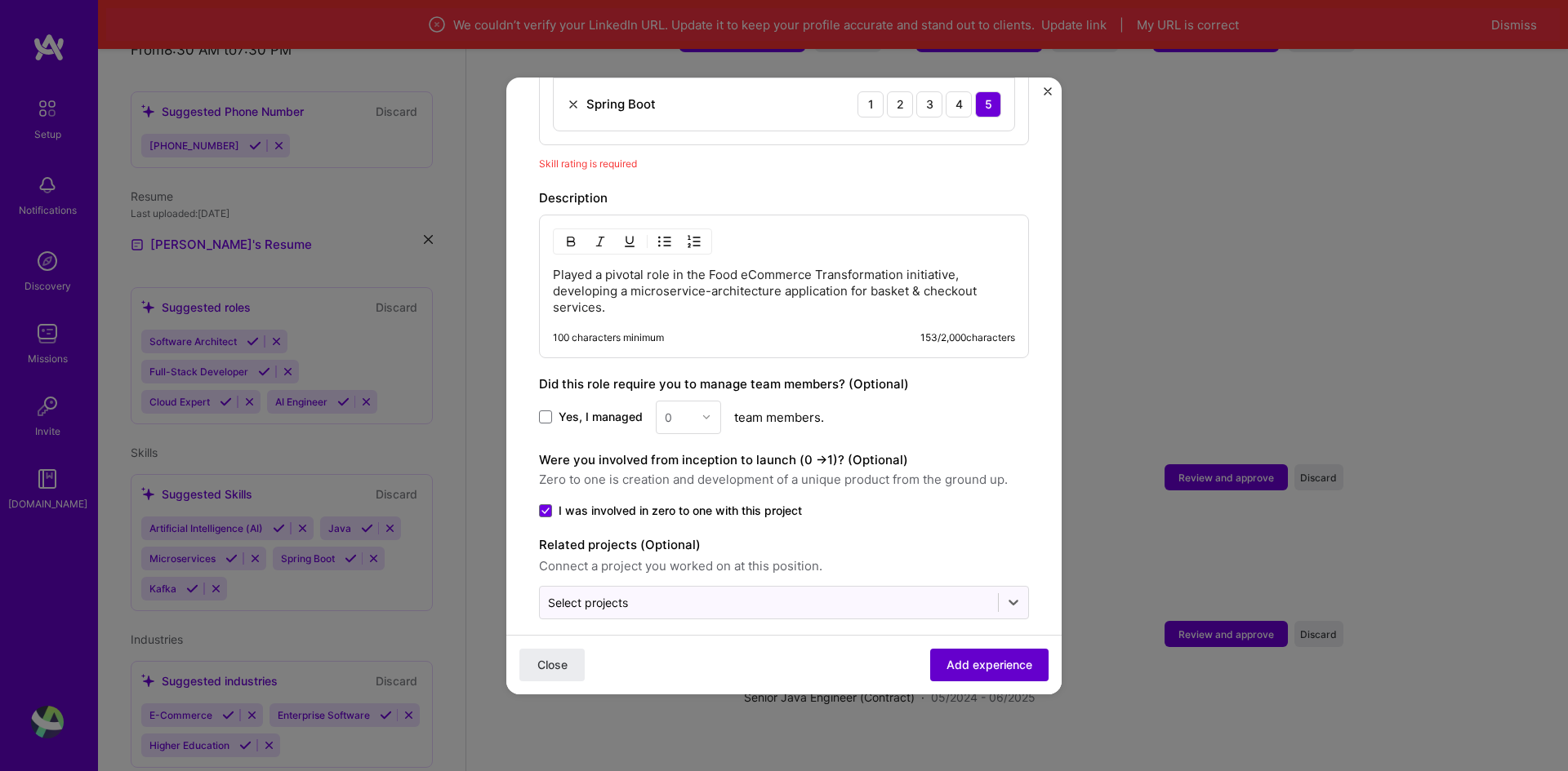
click at [985, 656] on button "Add experience" at bounding box center [989, 664] width 118 height 33
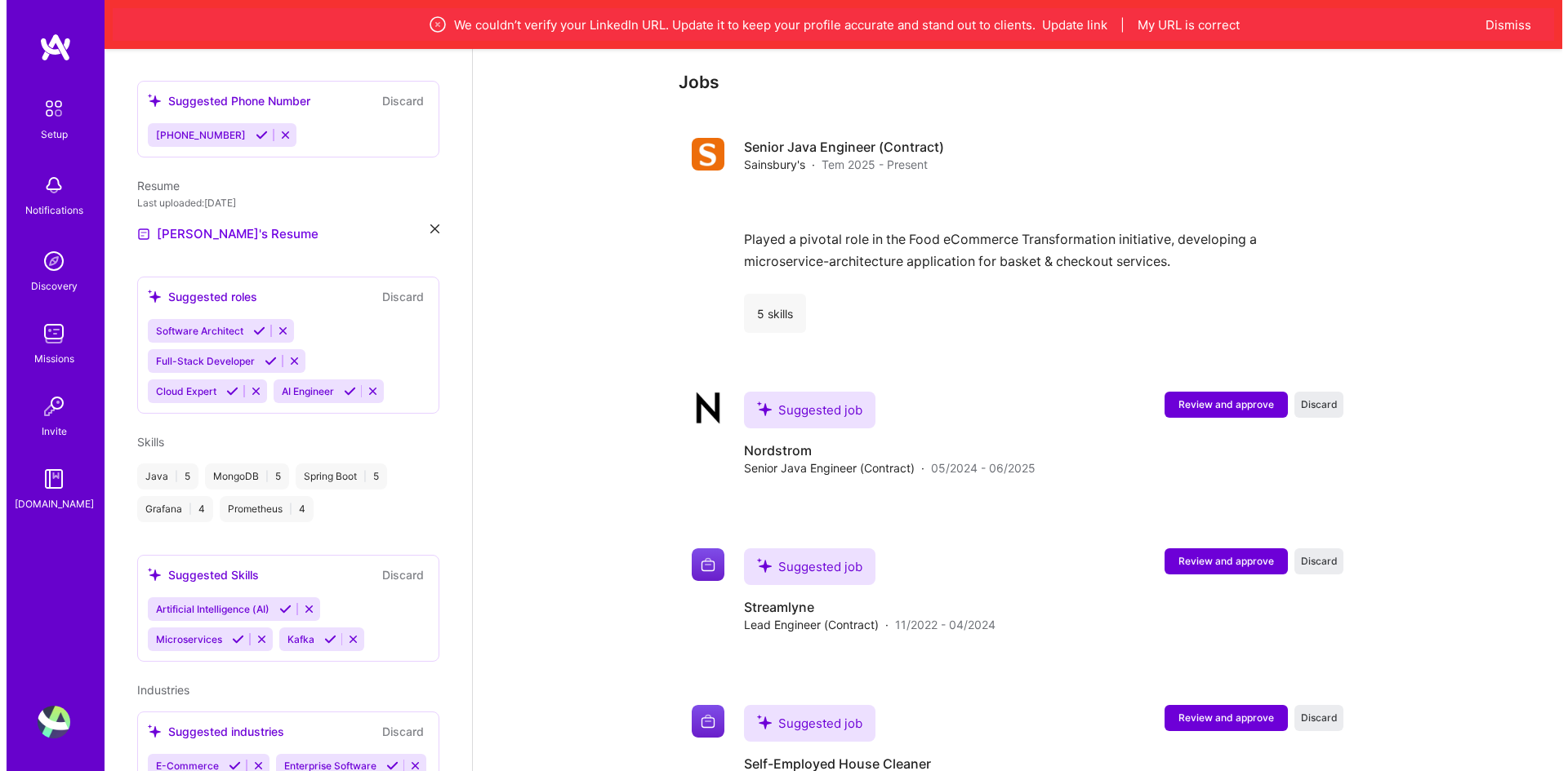
scroll to position [1598, 0]
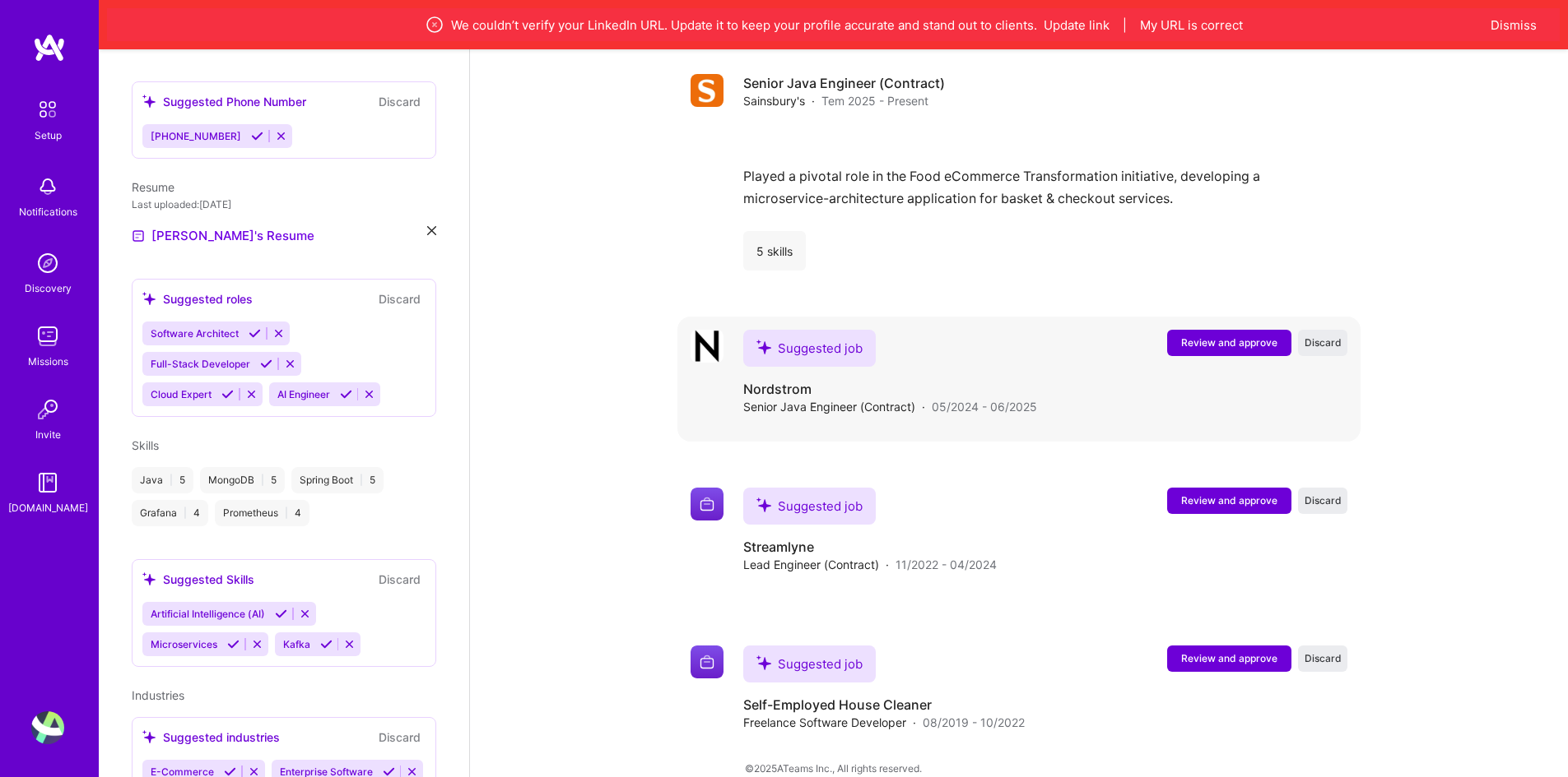
click at [1185, 336] on span "Review and approve" at bounding box center [1229, 343] width 96 height 14
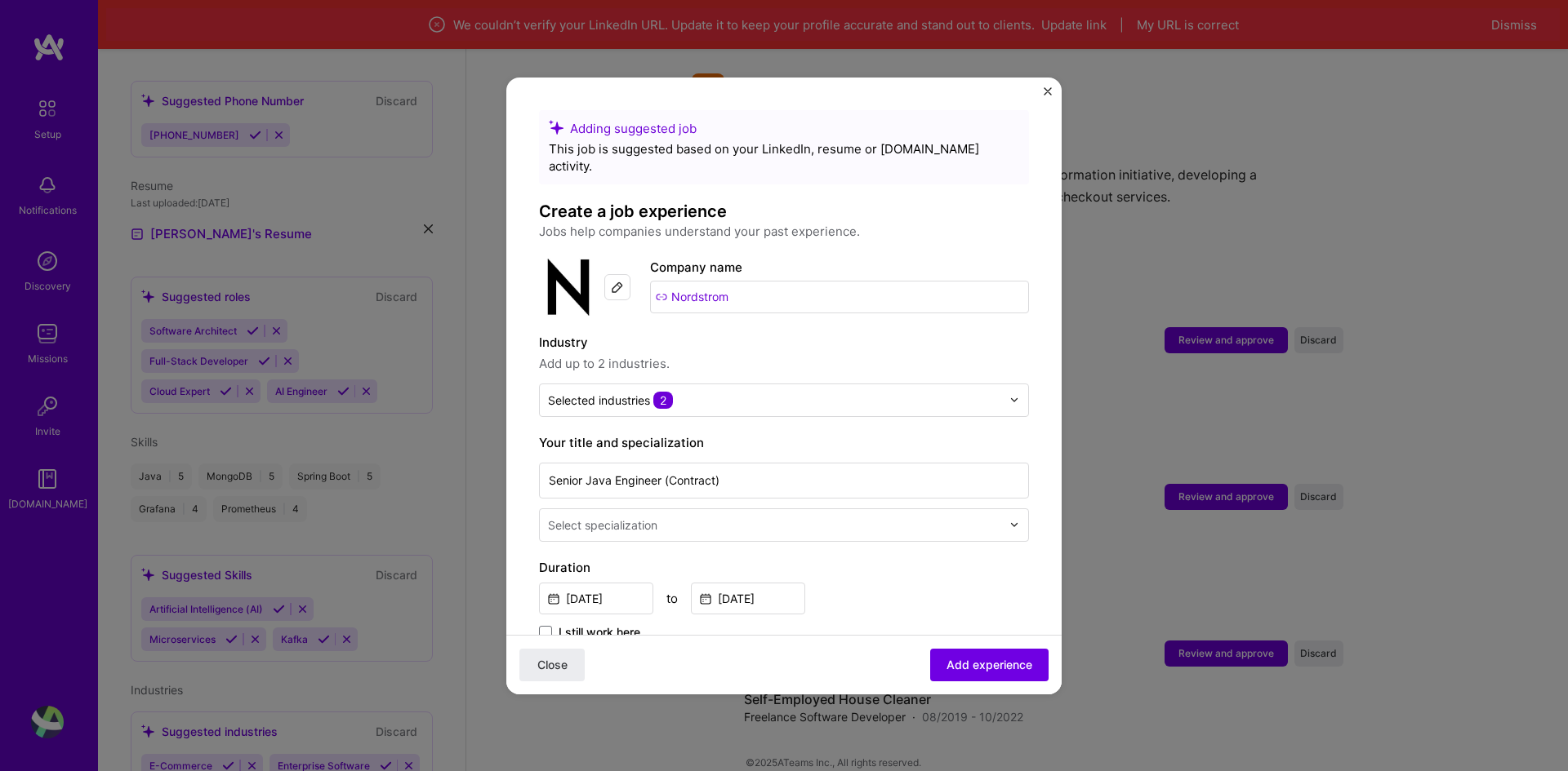
click at [1014, 510] on div at bounding box center [1019, 525] width 19 height 32
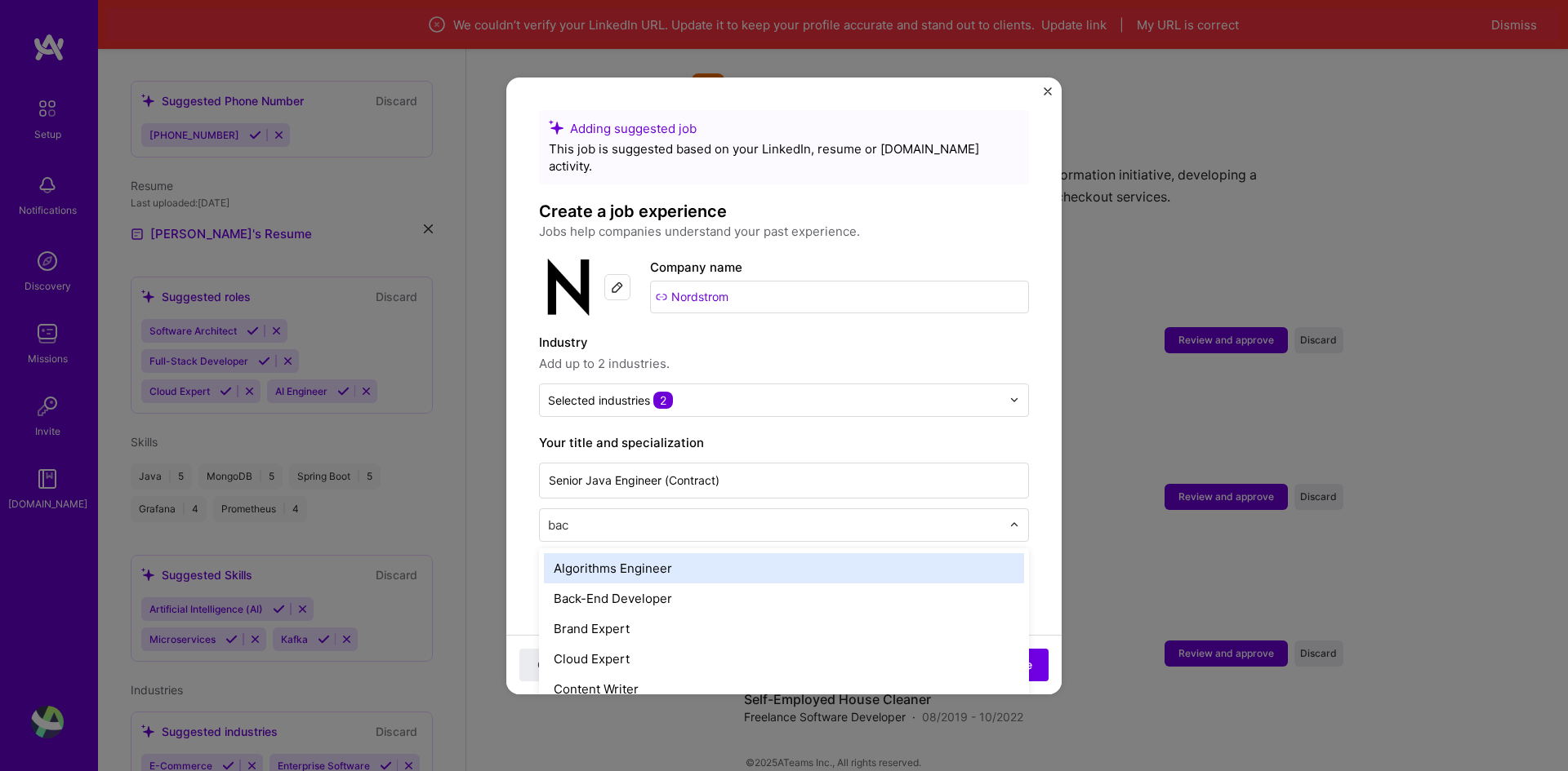
type input "back"
click at [827, 553] on div "Back-End Developer" at bounding box center [784, 568] width 480 height 30
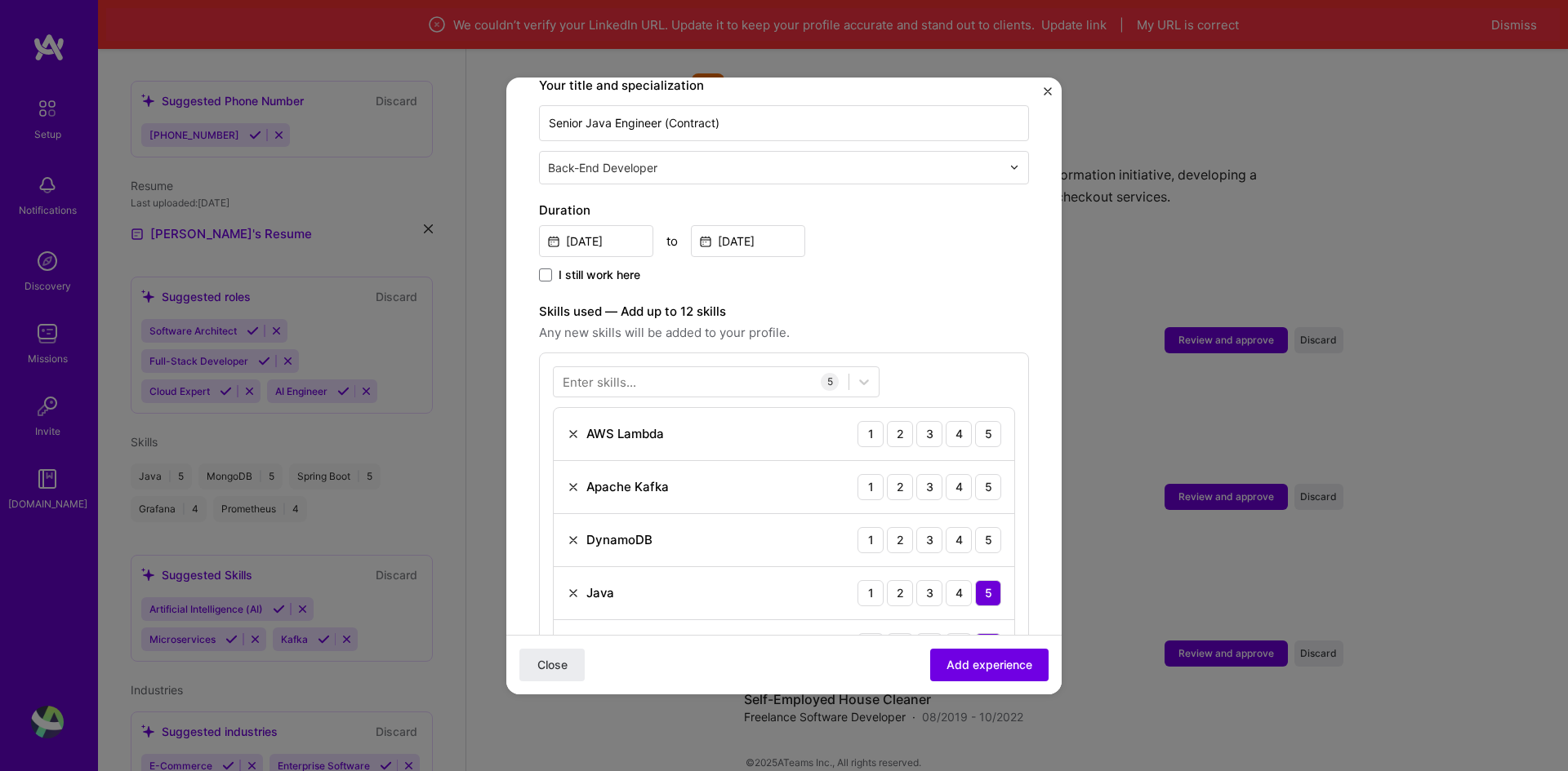
scroll to position [391, 0]
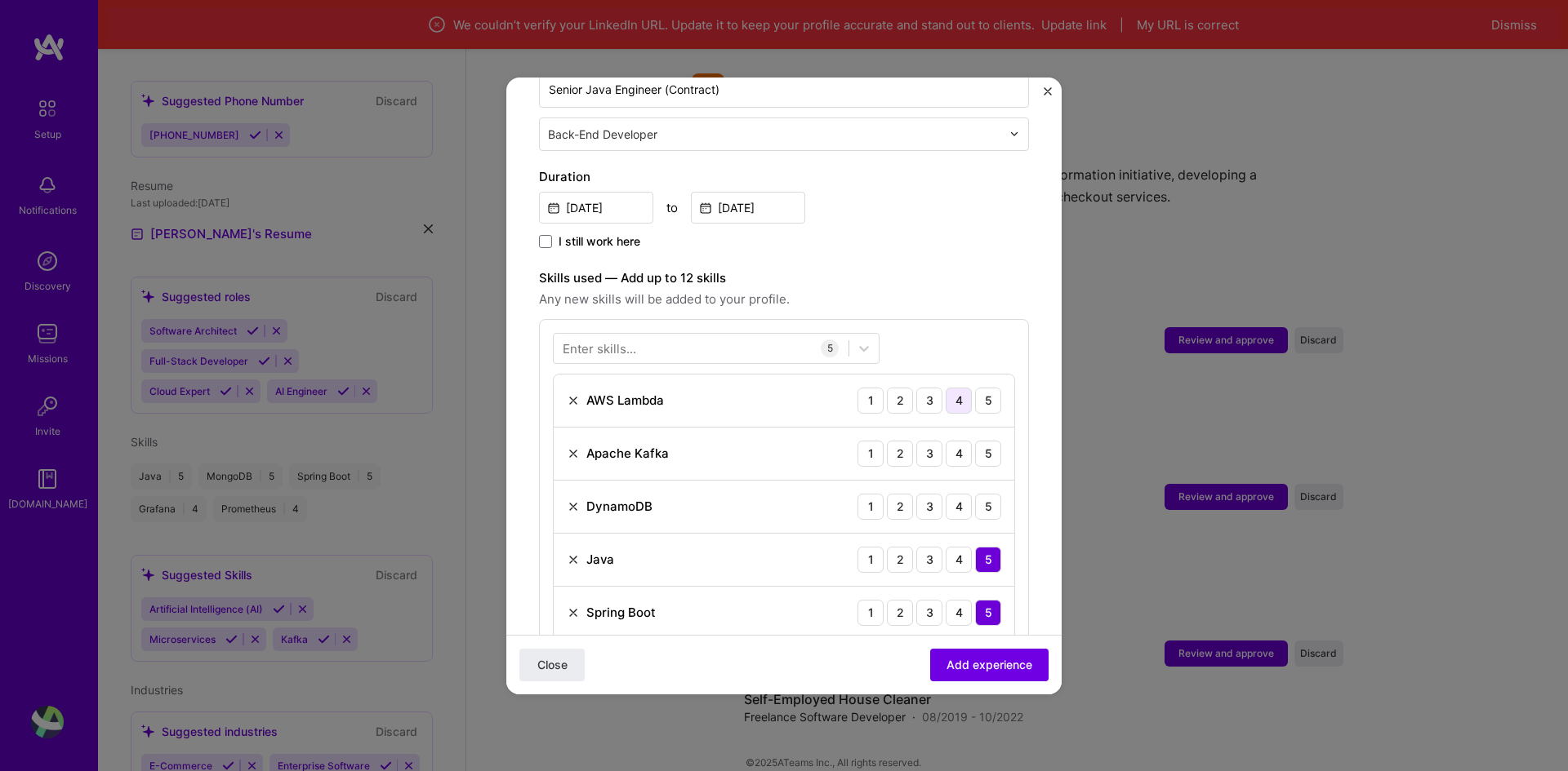
click at [946, 389] on div "4" at bounding box center [959, 401] width 26 height 26
click at [980, 441] on div "5" at bounding box center [989, 454] width 26 height 26
click at [976, 494] on div "5" at bounding box center [989, 507] width 26 height 26
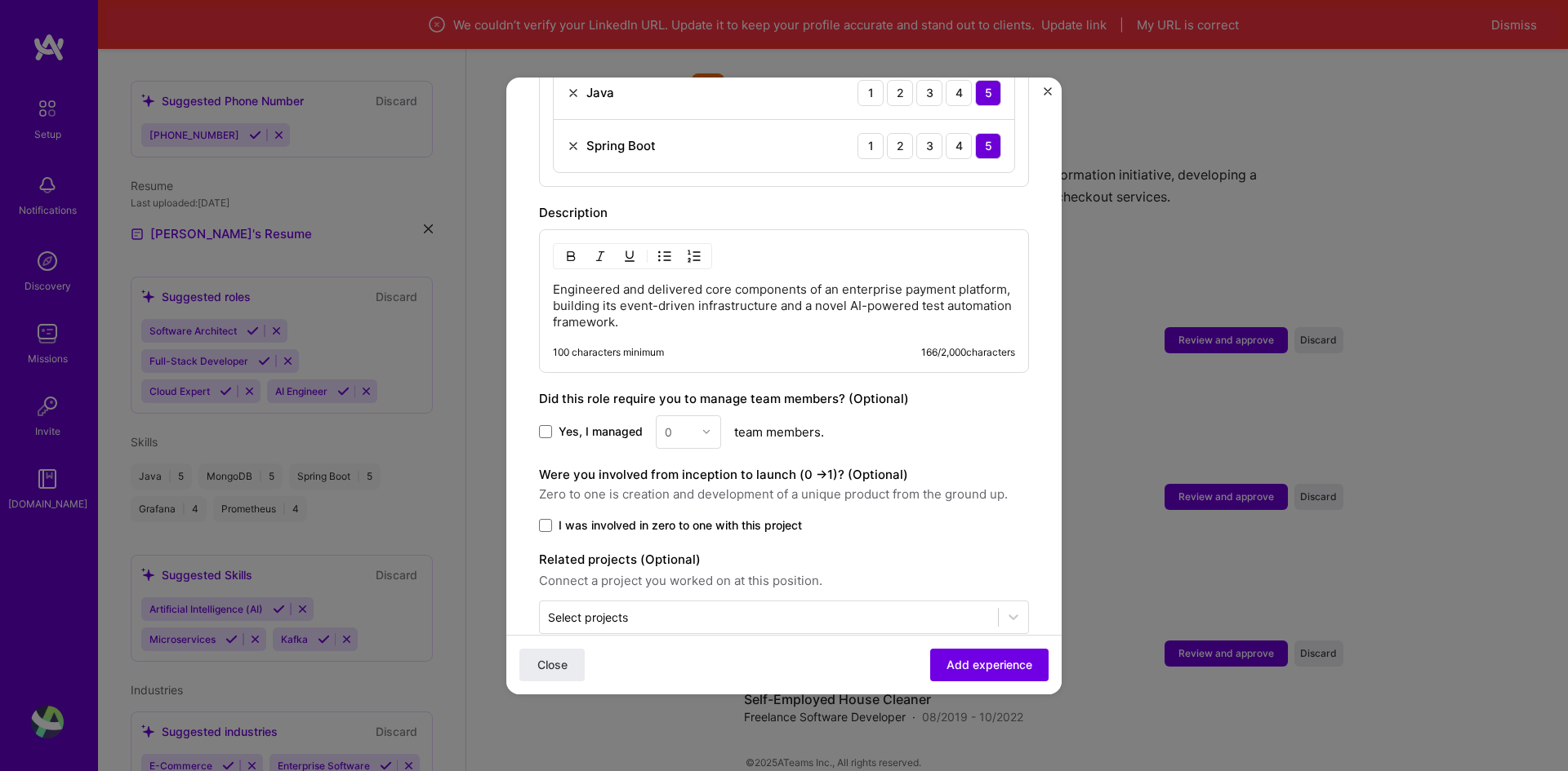
scroll to position [873, 0]
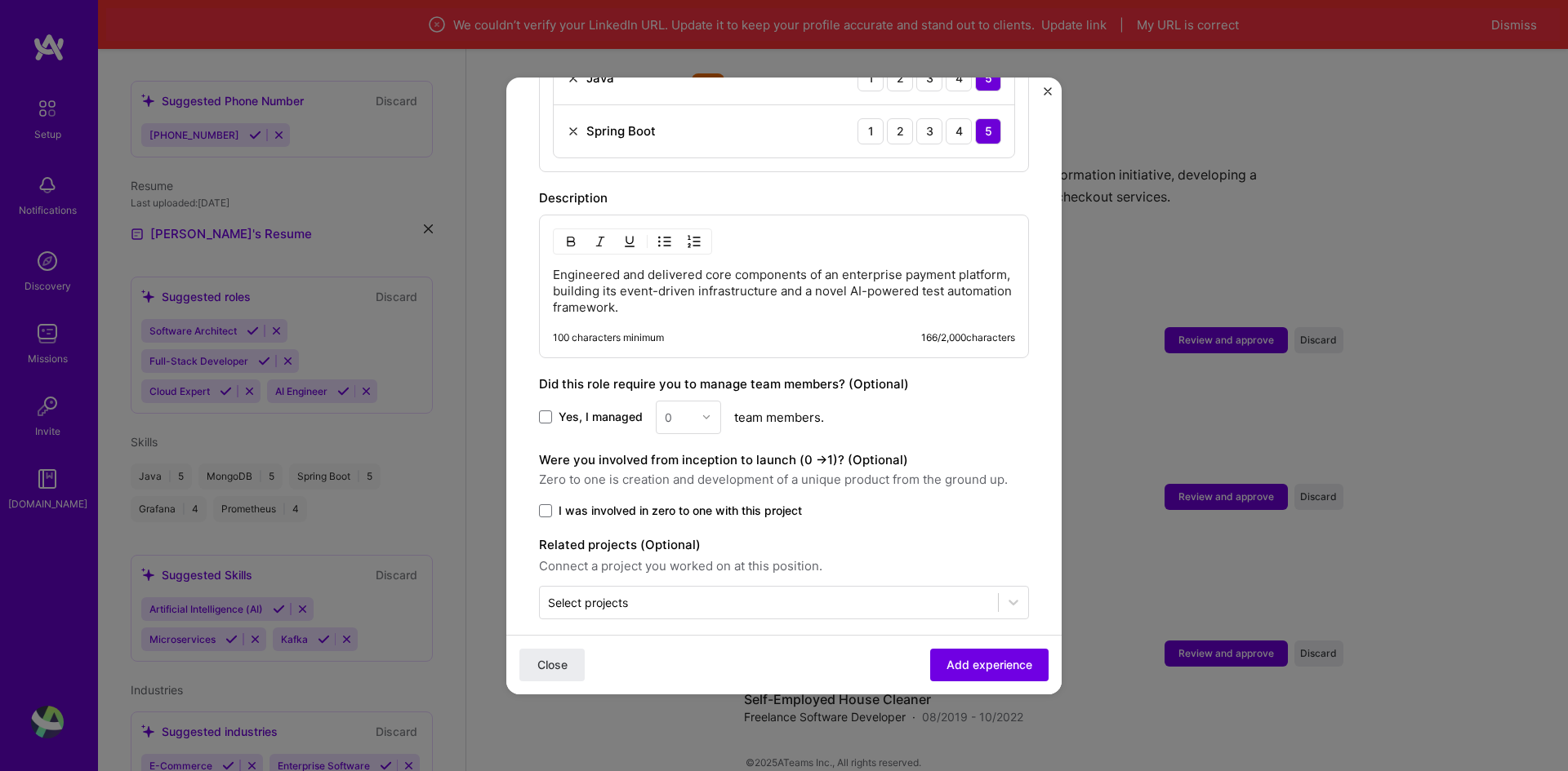
click at [552, 503] on label "I was involved in zero to one with this project" at bounding box center [784, 511] width 490 height 16
click at [0, 0] on input "I was involved in zero to one with this project" at bounding box center [0, 0] width 0 height 0
click at [905, 594] on div at bounding box center [769, 603] width 442 height 21
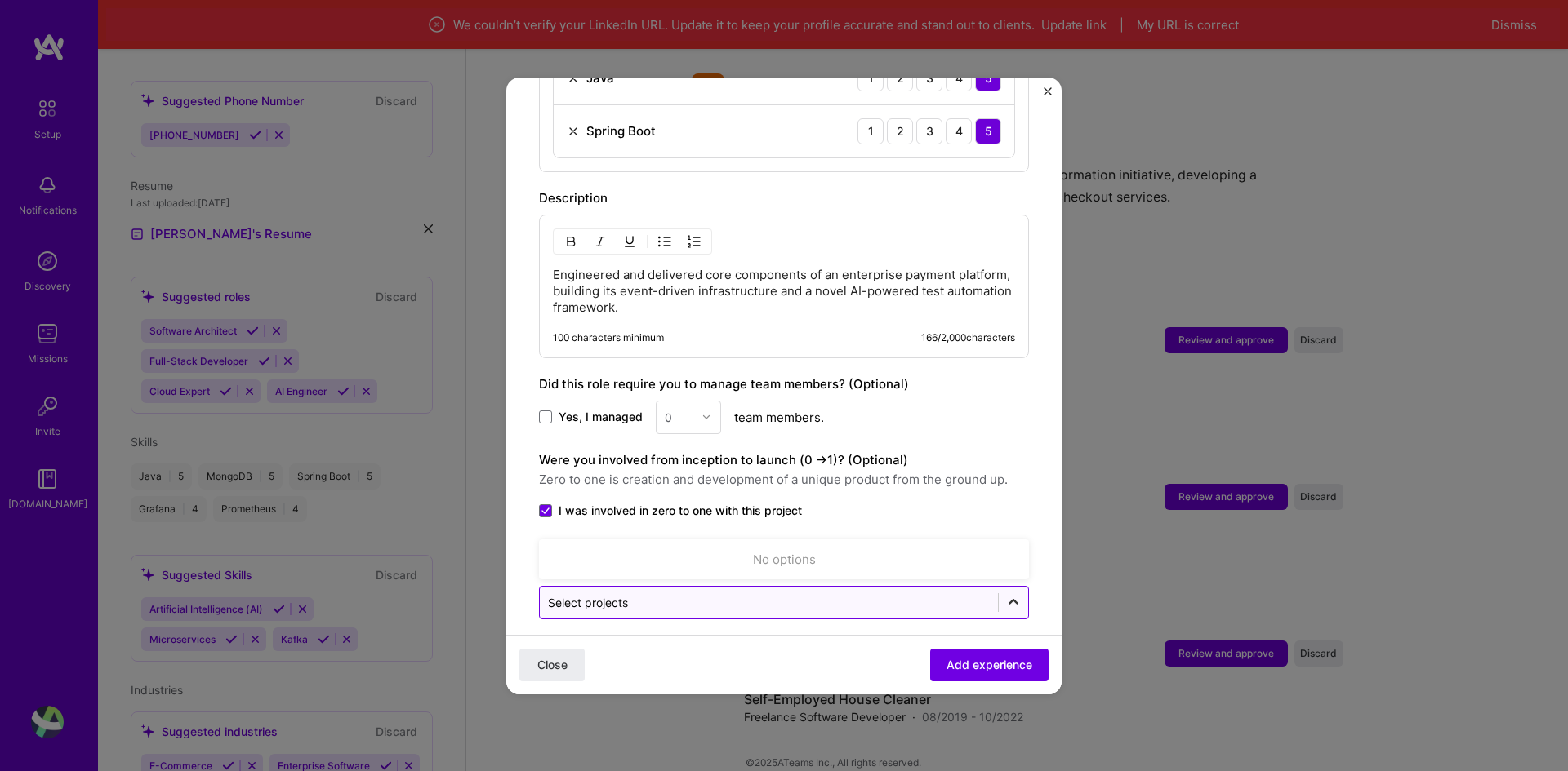
click at [1005, 594] on icon at bounding box center [1013, 602] width 17 height 16
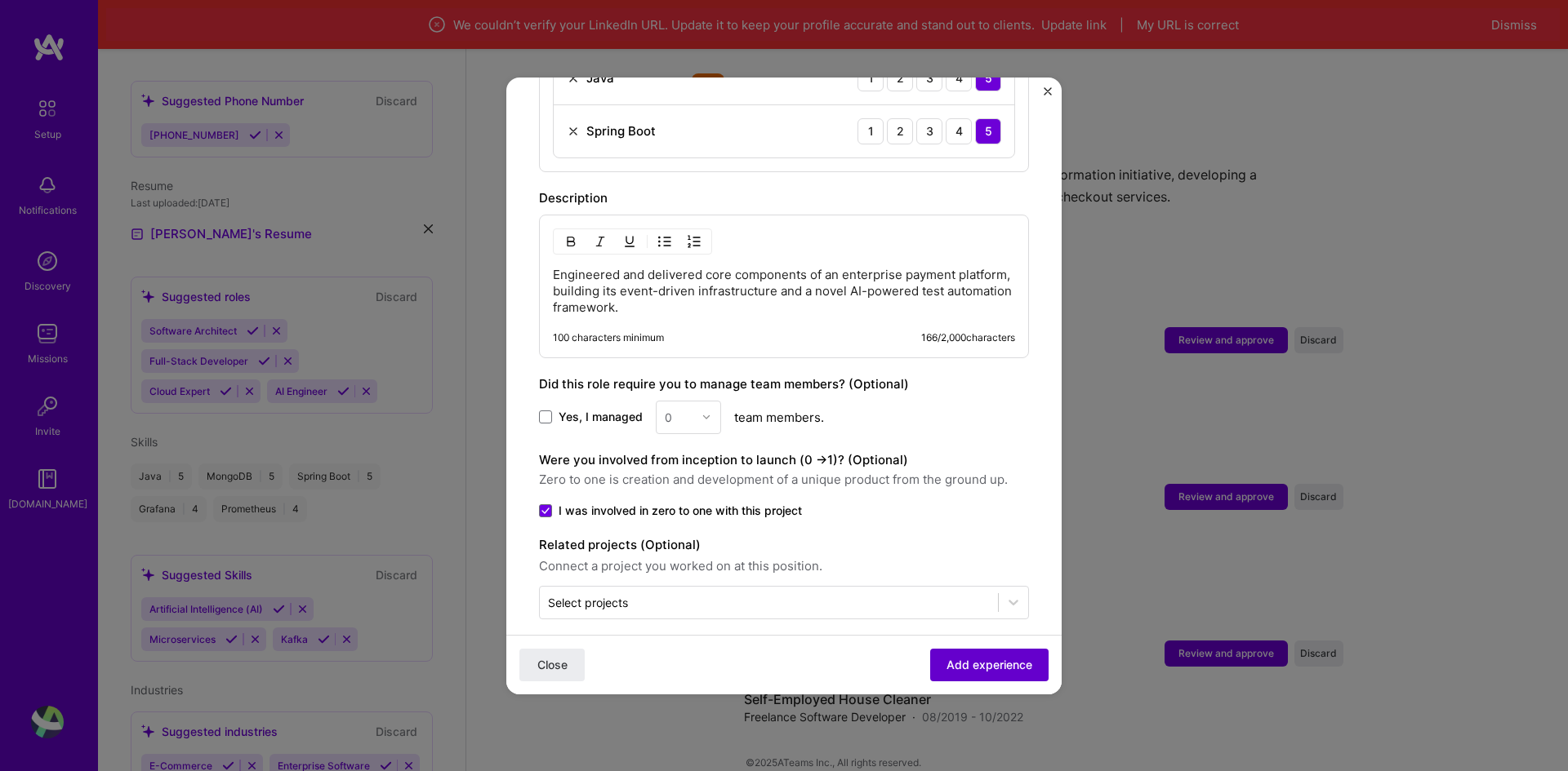
click at [977, 649] on button "Add experience" at bounding box center [989, 664] width 118 height 33
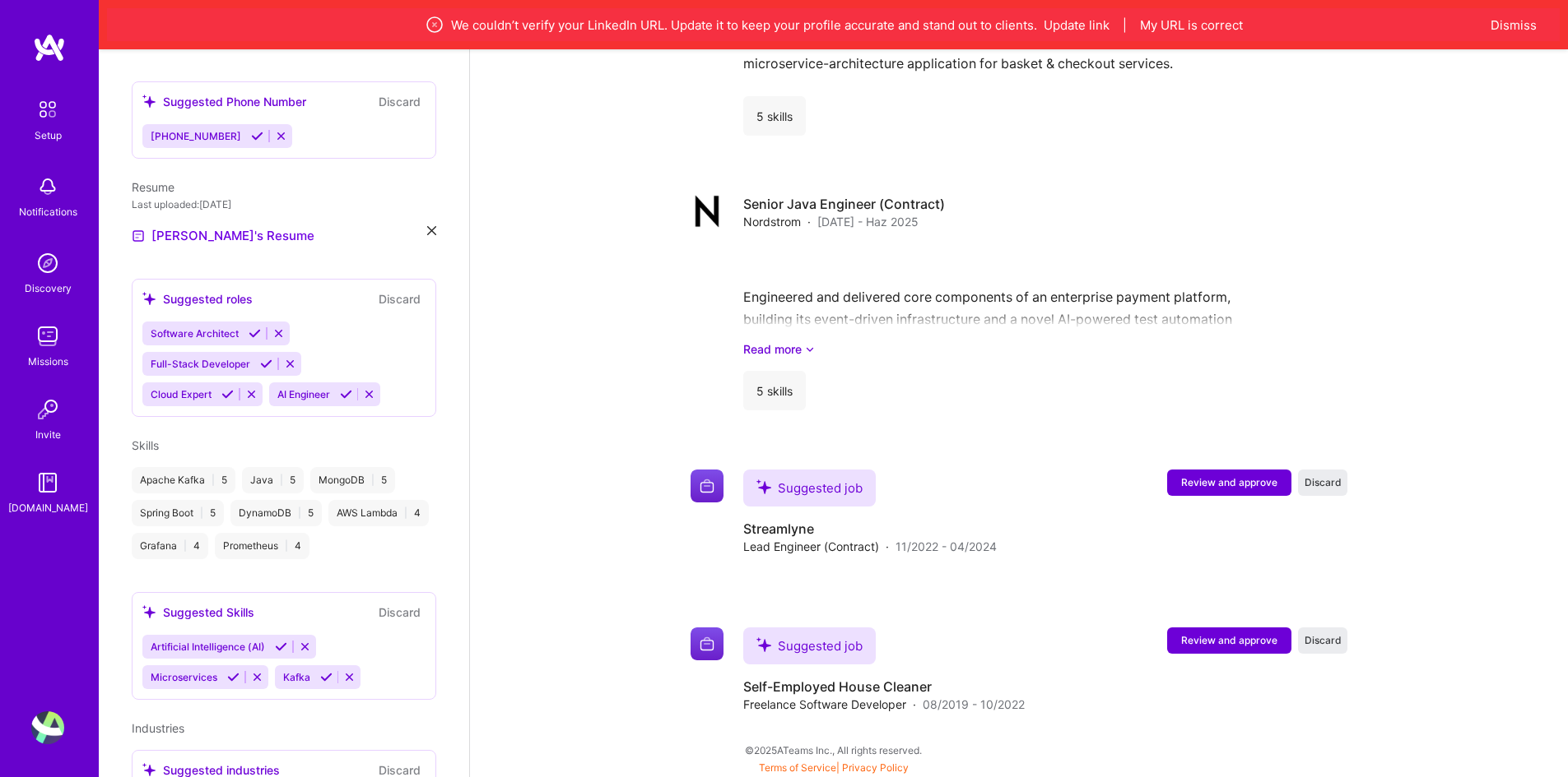
scroll to position [1726, 0]
